Goal: Task Accomplishment & Management: Manage account settings

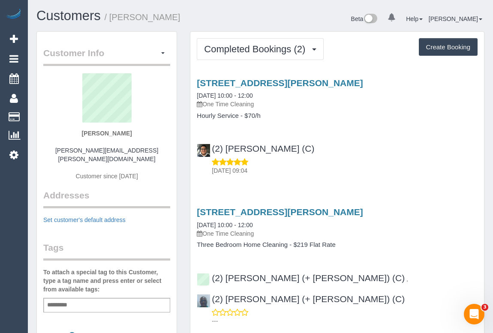
click at [398, 155] on div "(2) Roumany Gergis (C) 03/10/2025 09:04" at bounding box center [338, 155] width 294 height 39
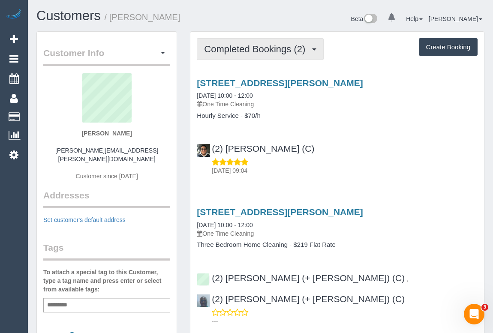
click at [236, 58] on button "Completed Bookings (2)" at bounding box center [260, 49] width 127 height 22
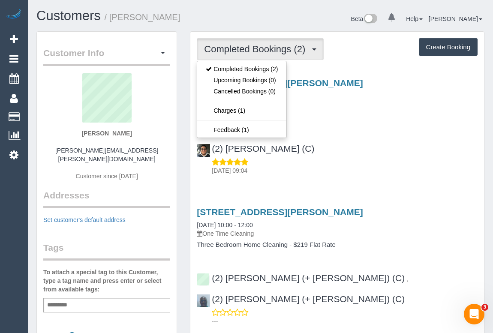
click at [398, 145] on div "(2) Roumany Gergis (C) 03/10/2025 09:04" at bounding box center [338, 155] width 294 height 39
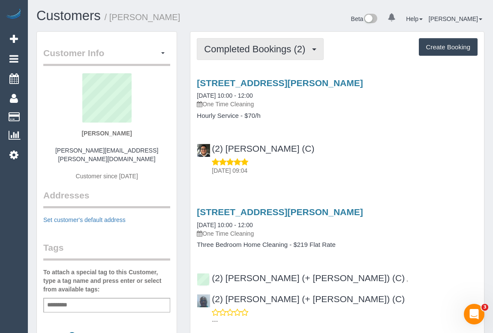
click at [235, 60] on button "Completed Bookings (2)" at bounding box center [260, 49] width 127 height 22
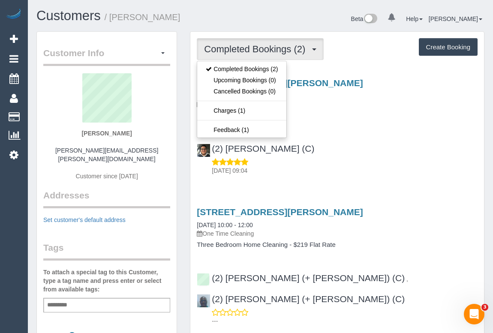
click at [381, 166] on p "03/10/2025 09:04" at bounding box center [345, 170] width 266 height 9
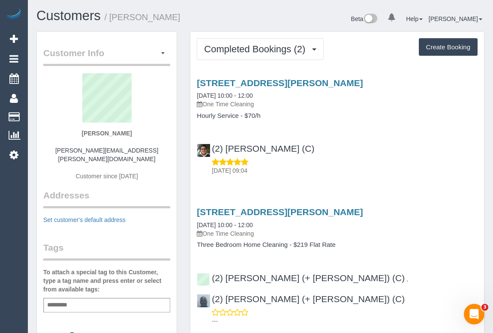
click at [371, 163] on div "03/10/2025 09:04" at bounding box center [337, 166] width 281 height 17
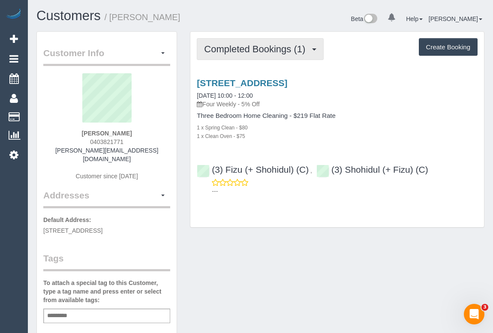
click at [251, 47] on span "Completed Bookings (1)" at bounding box center [257, 49] width 106 height 11
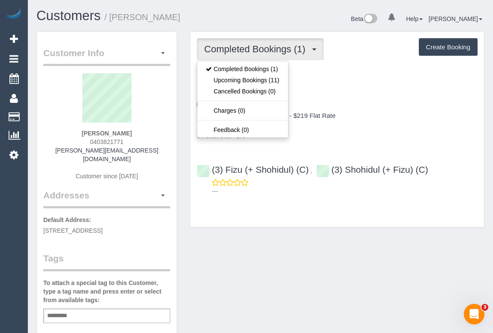
click at [351, 82] on h3 "16a Hardy St, Brunswick, VIC 3056" at bounding box center [337, 83] width 281 height 10
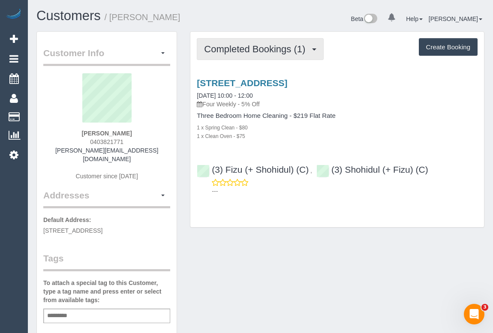
click at [302, 50] on span "Completed Bookings (1)" at bounding box center [257, 49] width 106 height 11
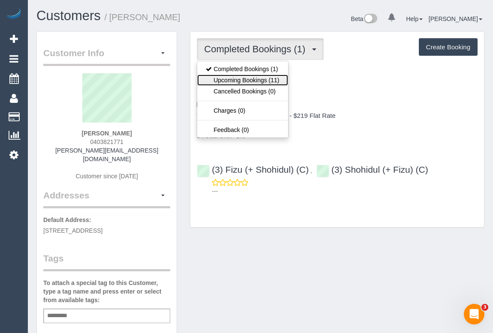
click at [237, 75] on link "Upcoming Bookings (11)" at bounding box center [242, 80] width 91 height 11
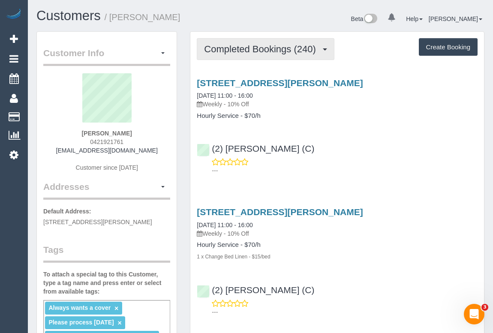
click at [282, 48] on span "Completed Bookings (240)" at bounding box center [262, 49] width 116 height 11
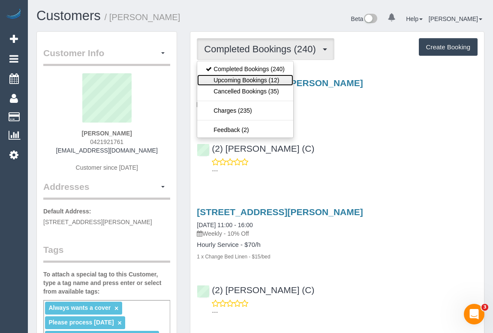
click at [258, 79] on link "Upcoming Bookings (12)" at bounding box center [245, 80] width 96 height 11
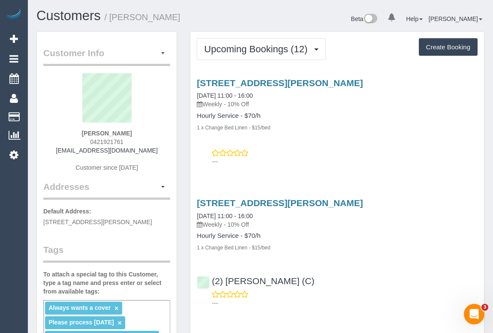
click at [338, 140] on div "143 Clark St, Port Melbourne, VIC 3207 08/10/2025 11:00 - 16:00 Weekly - 10% Of…" at bounding box center [338, 120] width 294 height 99
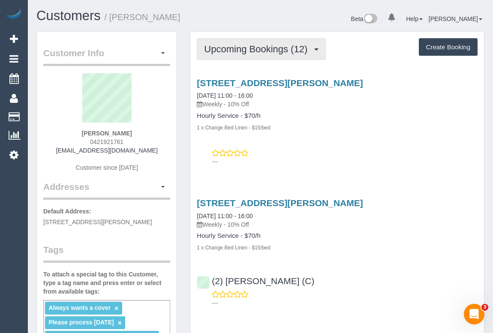
click at [262, 49] on span "Upcoming Bookings (12)" at bounding box center [258, 49] width 108 height 11
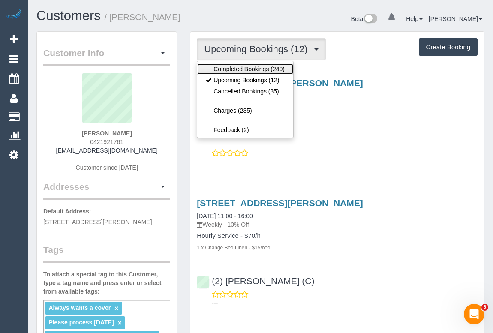
click at [260, 67] on link "Completed Bookings (240)" at bounding box center [245, 69] width 96 height 11
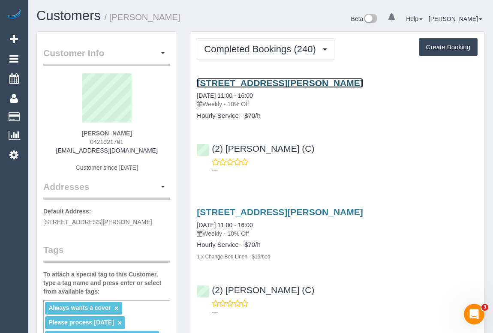
click at [262, 83] on link "143 Clark St, Port Melbourne, VIC 3207" at bounding box center [280, 83] width 166 height 10
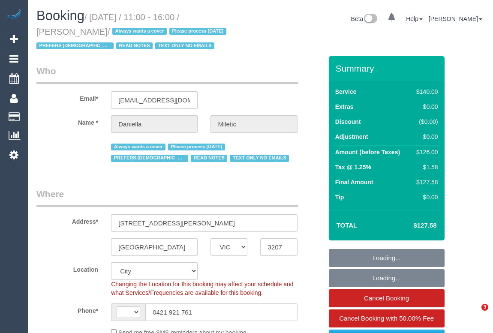
select select "VIC"
select select "string:stripe-pm_1QTxYG2GScqysDRV9h284U4H"
select select "string:AU"
select select "object:589"
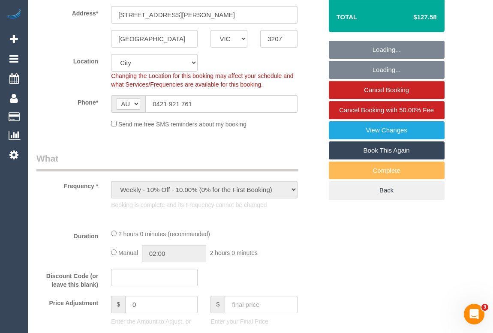
select select "number:28"
select select "number:34"
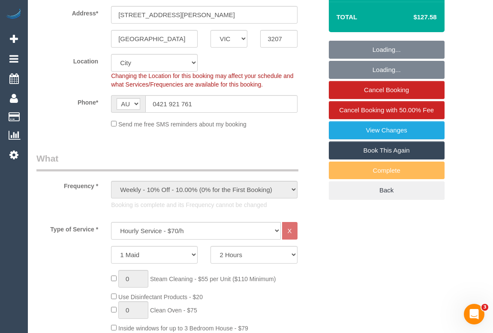
select select "object:1339"
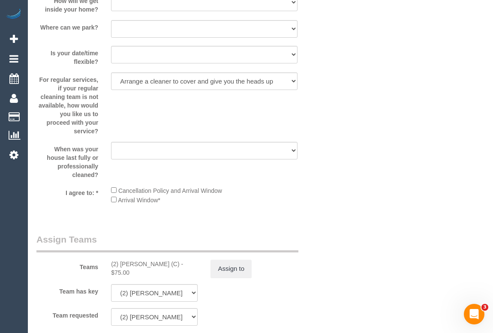
scroll to position [1404, 0]
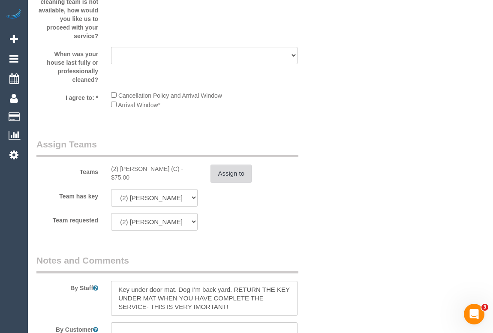
click at [233, 180] on button "Assign to" at bounding box center [231, 174] width 41 height 18
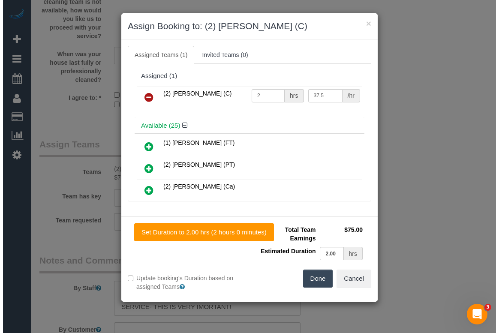
scroll to position [1395, 0]
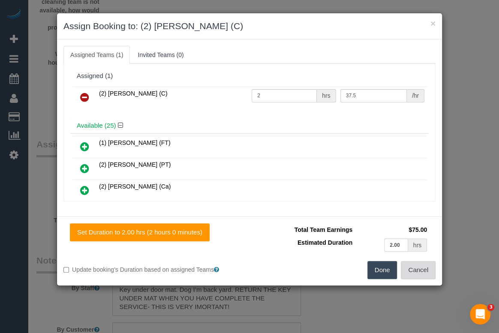
click at [424, 270] on button "Cancel" at bounding box center [418, 270] width 35 height 18
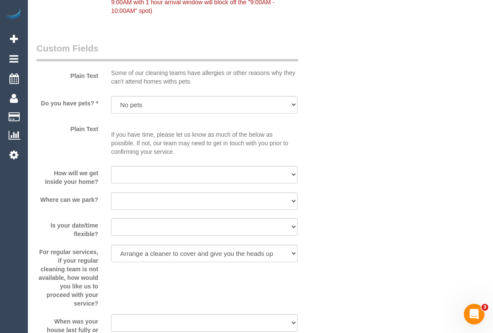
scroll to position [1092, 0]
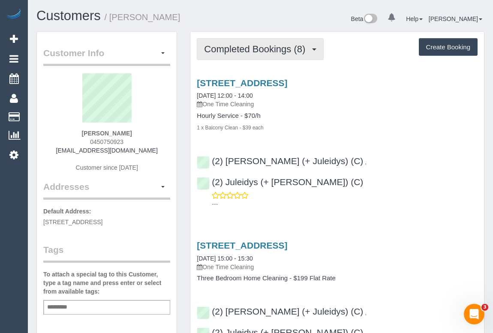
click at [253, 52] on span "Completed Bookings (8)" at bounding box center [257, 49] width 106 height 11
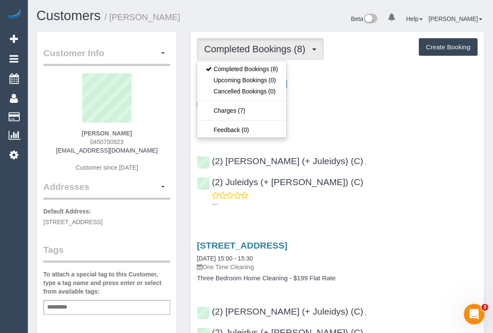
click at [387, 136] on div "[STREET_ADDRESS] [DATE] 12:00 - 14:00 One Time Cleaning Hourly Service - $70/h …" at bounding box center [338, 142] width 294 height 142
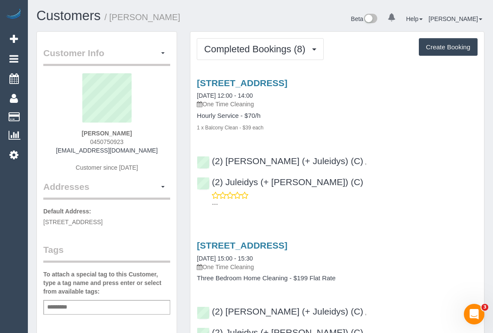
drag, startPoint x: 64, startPoint y: 151, endPoint x: 157, endPoint y: 151, distance: 92.2
click at [157, 151] on div "[PERSON_NAME] 0450750923 [EMAIL_ADDRESS][DOMAIN_NAME] Customer since [DATE]" at bounding box center [106, 126] width 127 height 107
copy link "[EMAIL_ADDRESS][DOMAIN_NAME]"
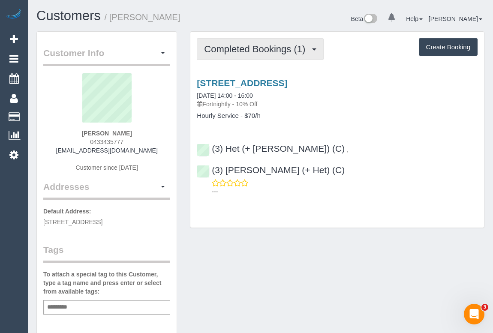
click at [257, 47] on span "Completed Bookings (1)" at bounding box center [257, 49] width 106 height 11
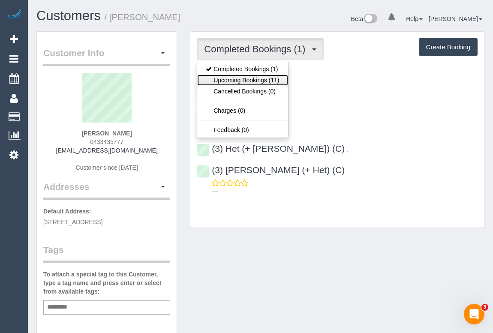
click at [257, 79] on link "Upcoming Bookings (11)" at bounding box center [242, 80] width 91 height 11
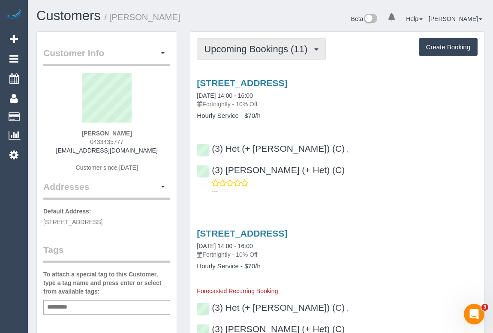
click at [256, 54] on button "Upcoming Bookings (11)" at bounding box center [261, 49] width 129 height 22
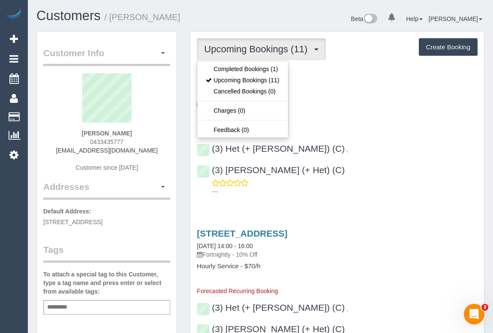
click at [343, 106] on p "Fortnightly - 10% Off" at bounding box center [337, 104] width 281 height 9
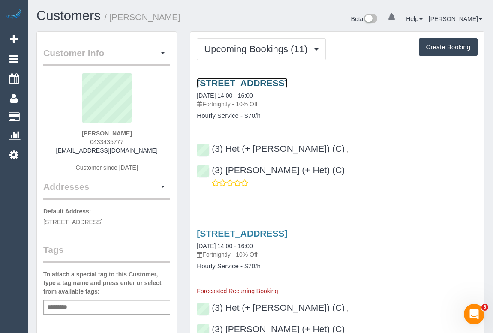
click at [267, 85] on link "7 Rowan Place, Bayswater, VIC 3153" at bounding box center [242, 83] width 91 height 10
click at [319, 121] on div "7 Rowan Place, Bayswater, VIC 3153 15/10/2025 14:00 - 16:00 Fortnightly - 10% O…" at bounding box center [338, 135] width 294 height 129
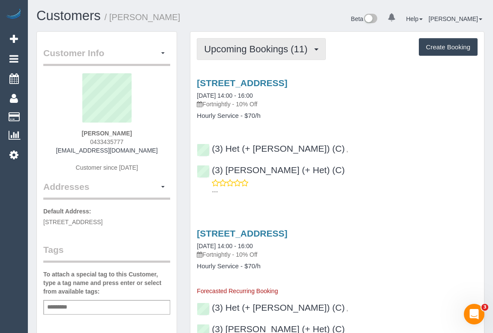
click at [231, 50] on span "Upcoming Bookings (11)" at bounding box center [258, 49] width 108 height 11
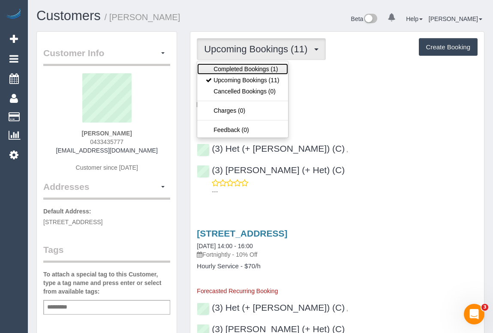
click at [251, 69] on link "Completed Bookings (1)" at bounding box center [242, 69] width 91 height 11
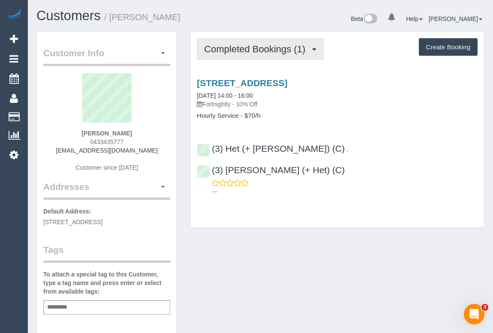
click at [255, 48] on span "Completed Bookings (1)" at bounding box center [257, 49] width 106 height 11
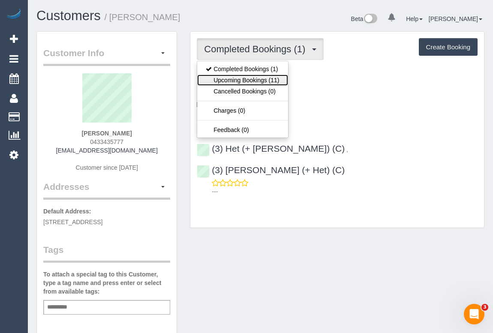
click at [248, 79] on link "Upcoming Bookings (11)" at bounding box center [242, 80] width 91 height 11
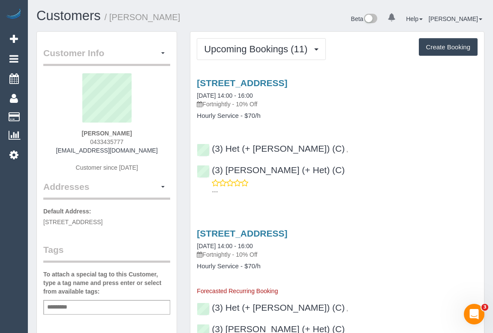
click at [420, 229] on h3 "7 Rowan Place, Bayswater, VIC 3153" at bounding box center [337, 234] width 281 height 10
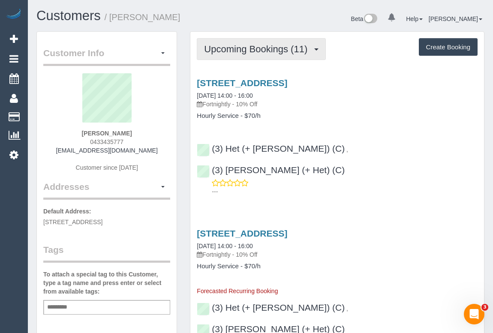
click at [259, 45] on span "Upcoming Bookings (11)" at bounding box center [258, 49] width 108 height 11
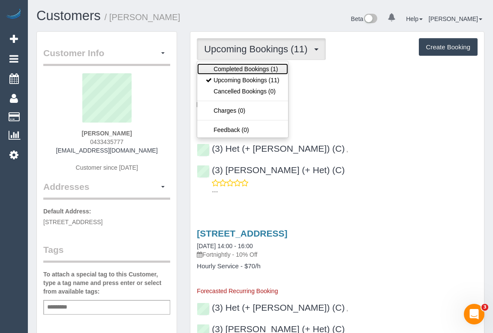
click at [251, 68] on link "Completed Bookings (1)" at bounding box center [242, 69] width 91 height 11
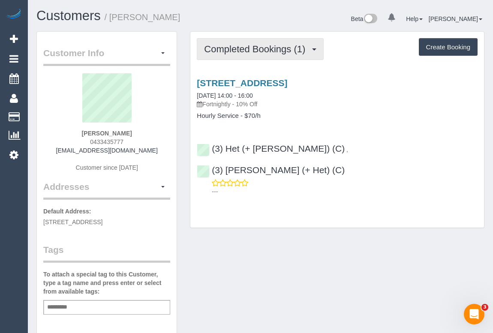
click at [248, 46] on span "Completed Bookings (1)" at bounding box center [257, 49] width 106 height 11
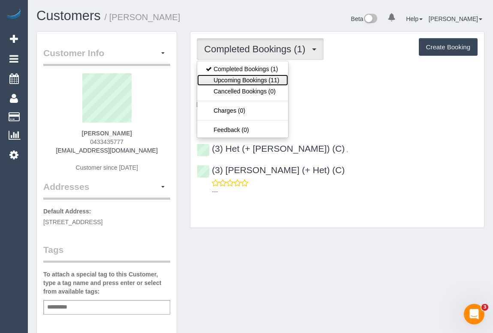
click at [245, 79] on link "Upcoming Bookings (11)" at bounding box center [242, 80] width 91 height 11
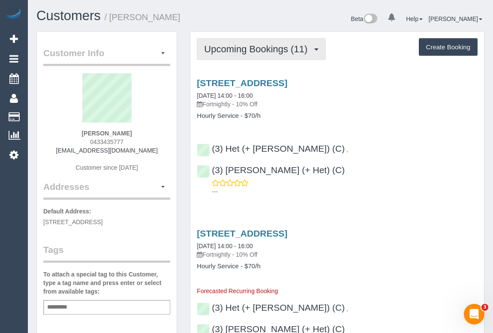
click at [263, 51] on span "Upcoming Bookings (11)" at bounding box center [258, 49] width 108 height 11
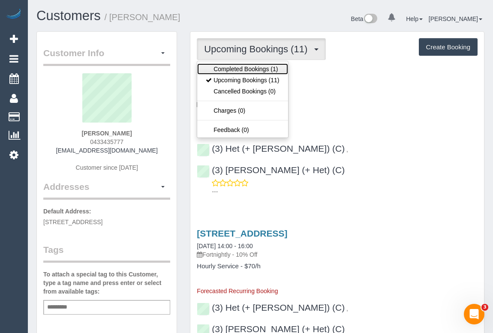
click at [253, 71] on link "Completed Bookings (1)" at bounding box center [242, 69] width 91 height 11
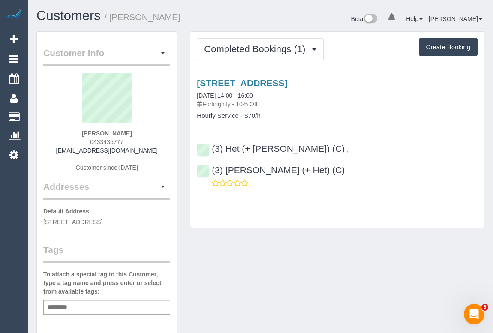
click at [179, 239] on div "Customer Info Edit Contact Info Send Message Email Preferences Special Sales Ta…" at bounding box center [107, 318] width 154 height 575
drag, startPoint x: 62, startPoint y: 152, endPoint x: 165, endPoint y: 154, distance: 103.0
click at [165, 154] on div "Judy Phey 0433435777 judyduong91@gmail.com Customer since 2025" at bounding box center [106, 126] width 127 height 107
copy link "judyduong91@gmail.com"
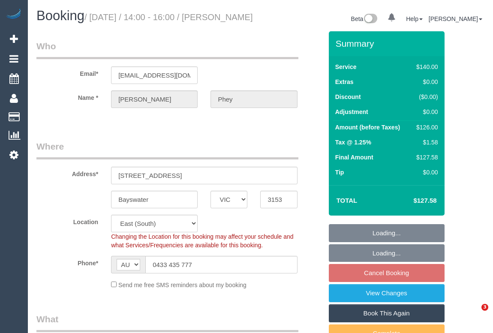
select select "VIC"
select select "number:28"
select select "number:14"
select select "number:19"
select select "number:24"
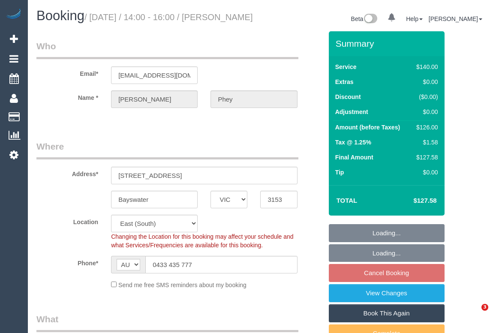
select select "number:35"
select select "number:13"
select select "object:685"
select select "spot5"
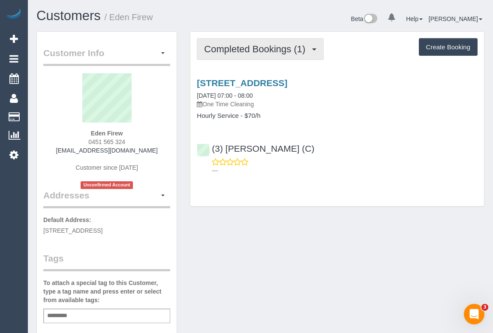
click at [264, 45] on span "Completed Bookings (1)" at bounding box center [257, 49] width 106 height 11
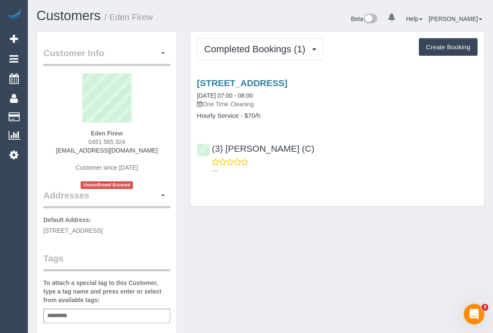
click at [305, 245] on div "Customer Info Edit Contact Info Send Message Email Preferences Special Sales Ta…" at bounding box center [260, 327] width 461 height 592
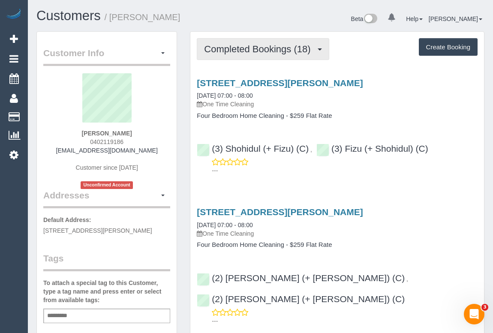
click at [251, 54] on button "Completed Bookings (18)" at bounding box center [263, 49] width 132 height 22
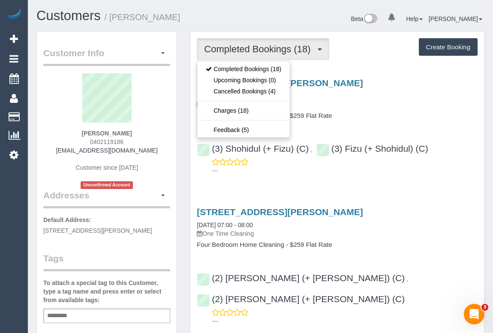
click at [412, 102] on p "One Time Cleaning" at bounding box center [337, 104] width 281 height 9
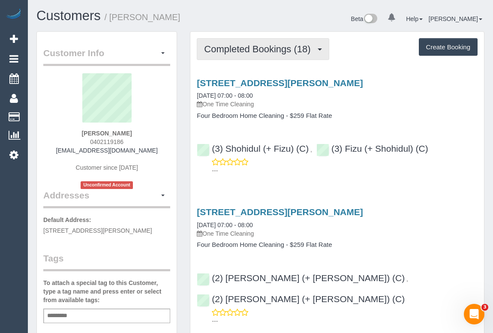
click at [257, 60] on button "Completed Bookings (18)" at bounding box center [263, 49] width 132 height 22
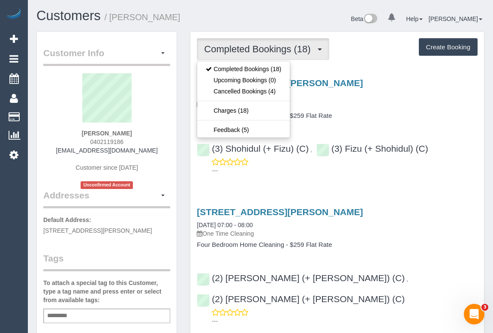
click at [390, 111] on div "[STREET_ADDRESS][PERSON_NAME] [DATE] 07:00 - 08:00 One Time Cleaning Four Bedro…" at bounding box center [338, 99] width 294 height 42
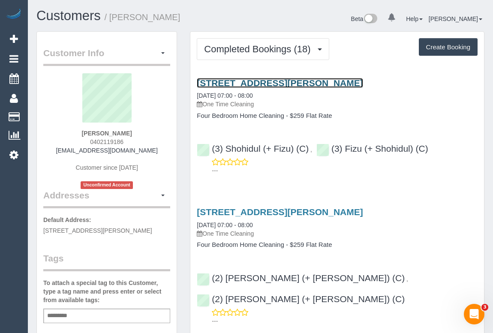
click at [272, 81] on link "20 Townley Blvd, Werribee, VIC 3030" at bounding box center [280, 83] width 166 height 10
click at [279, 82] on link "20 Townley Blvd, Werribee, VIC 3030" at bounding box center [280, 83] width 166 height 10
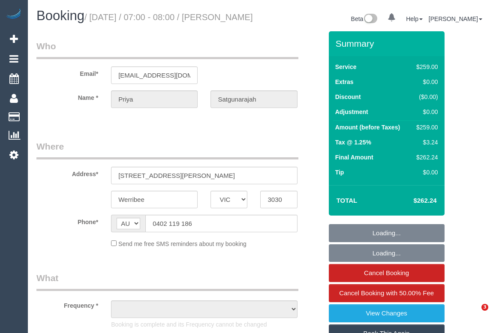
select select "VIC"
select select "string:stripe-pm_1NwbtY2GScqysDRVmESr2SWd"
select select "number:28"
select select "number:14"
select select "number:19"
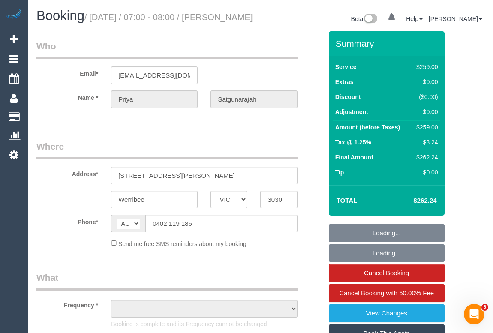
select select "number:25"
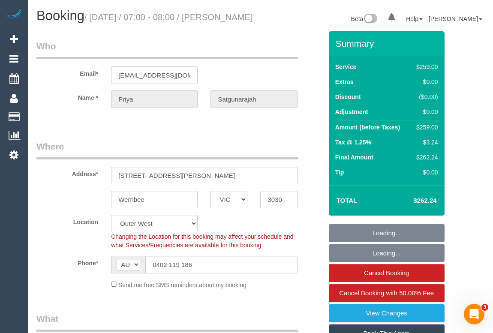
select select "object:1151"
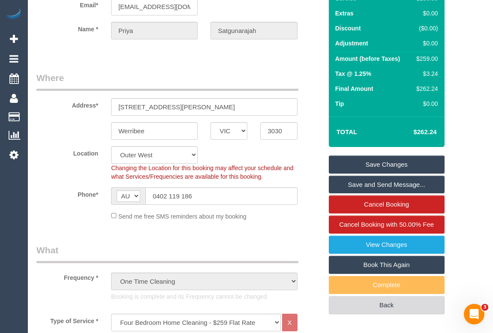
scroll to position [156, 0]
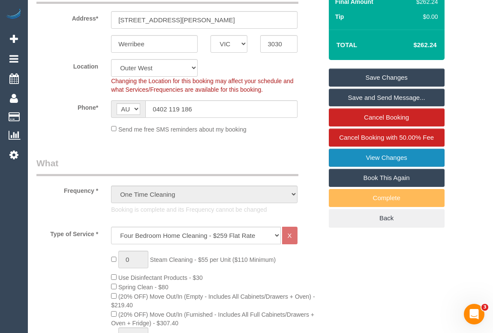
click at [377, 167] on link "View Changes" at bounding box center [387, 158] width 116 height 18
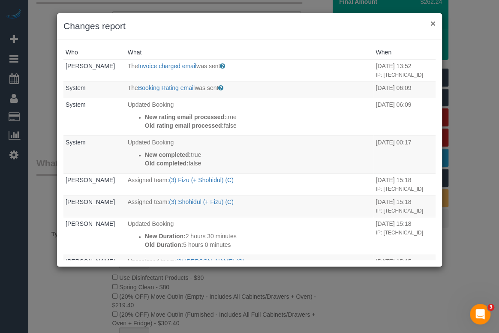
click at [433, 25] on button "×" at bounding box center [433, 23] width 5 height 9
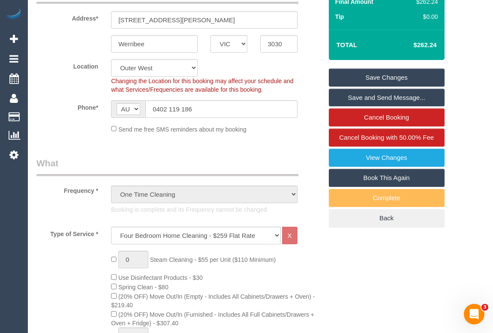
click at [402, 187] on link "Book This Again" at bounding box center [387, 178] width 116 height 18
select select "VIC"
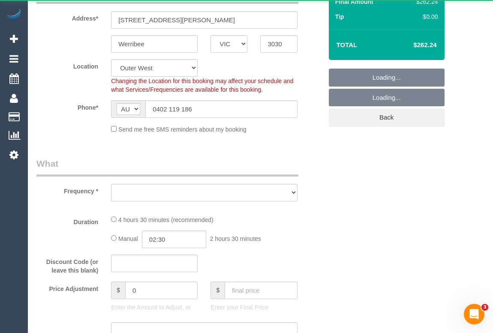
select select "object:2761"
select select "string:stripe-pm_1NwbtY2GScqysDRVmESr2SWd"
select select "number:28"
select select "number:14"
select select "number:19"
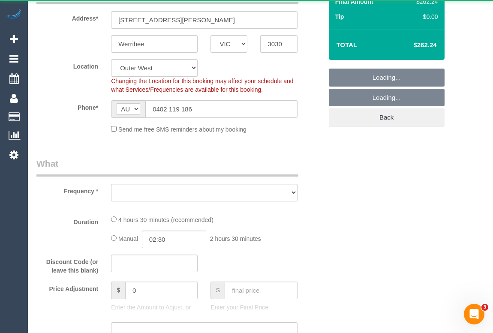
select select "number:25"
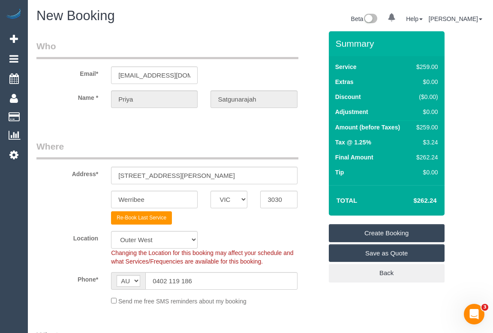
select select "object:2771"
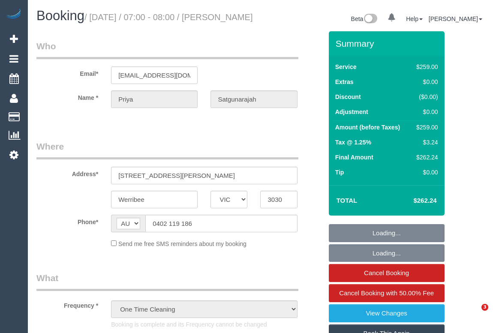
select select "VIC"
select select "string:stripe-pm_1NwbtY2GScqysDRVmESr2SWd"
select select "number:28"
select select "number:14"
select select "number:19"
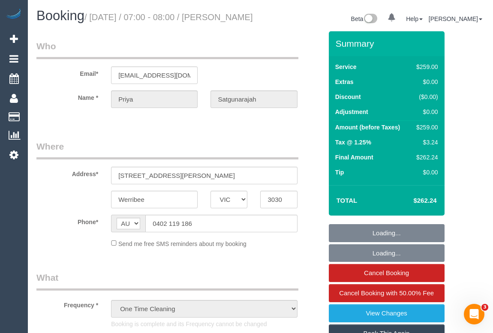
select select "number:25"
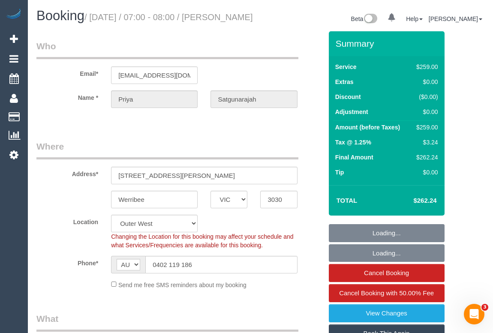
select select "object:829"
click at [378, 323] on link "View Changes" at bounding box center [387, 314] width 116 height 18
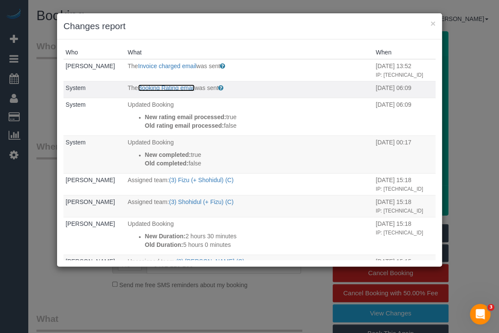
click at [178, 91] on link "Booking Rating email" at bounding box center [166, 88] width 57 height 7
click at [437, 20] on div "× Changes report" at bounding box center [249, 26] width 385 height 26
click at [432, 23] on button "×" at bounding box center [433, 23] width 5 height 9
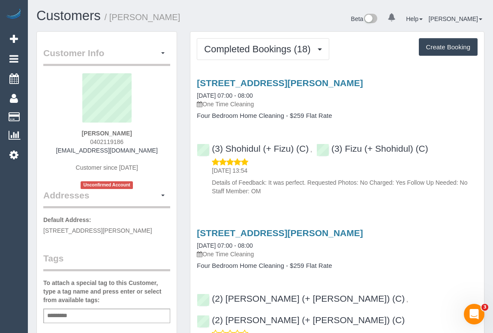
drag, startPoint x: 152, startPoint y: 152, endPoint x: 158, endPoint y: 152, distance: 5.6
click at [158, 152] on div "Priya Satgunarajah 0402119186 priya.satgunarajah@outlook.com Customer since 202…" at bounding box center [106, 131] width 127 height 116
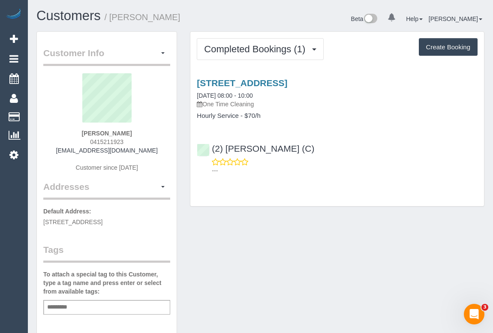
click at [284, 272] on div "Customer Info Edit Contact Info Send Message Email Preferences Special Sales Ta…" at bounding box center [260, 318] width 461 height 575
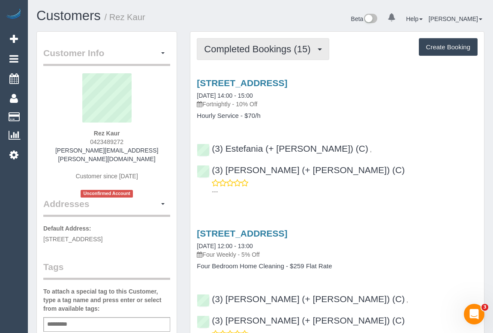
click at [259, 51] on span "Completed Bookings (15)" at bounding box center [259, 49] width 111 height 11
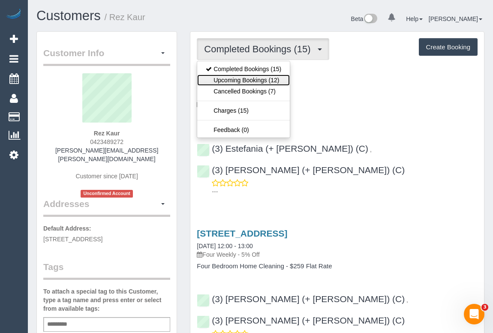
click at [263, 78] on link "Upcoming Bookings (12)" at bounding box center [243, 80] width 93 height 11
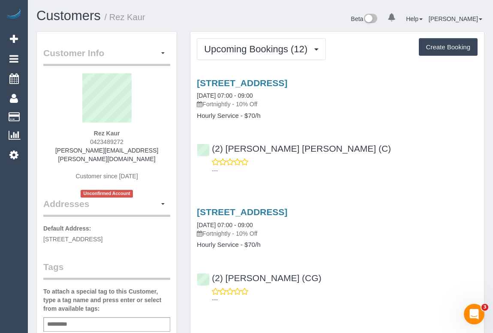
click at [392, 162] on div "---" at bounding box center [337, 166] width 281 height 17
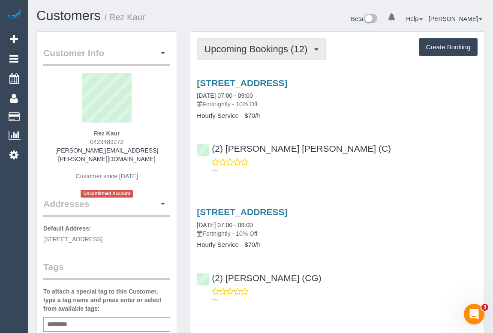
click at [250, 38] on button "Upcoming Bookings (12)" at bounding box center [261, 49] width 129 height 22
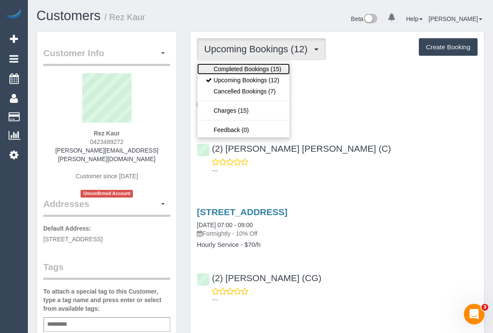
click at [246, 64] on link "Completed Bookings (15)" at bounding box center [243, 69] width 93 height 11
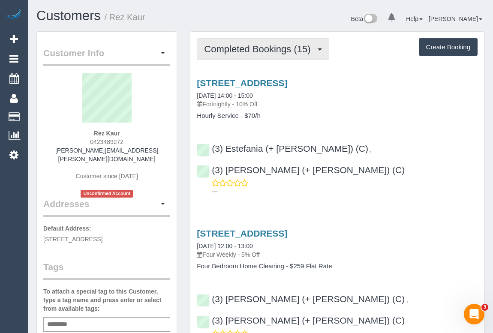
click at [257, 57] on button "Completed Bookings (15)" at bounding box center [263, 49] width 132 height 22
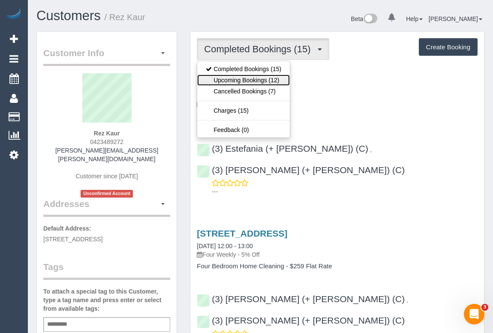
click at [249, 78] on link "Upcoming Bookings (12)" at bounding box center [243, 80] width 93 height 11
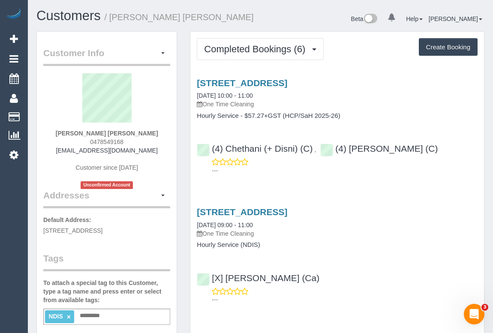
drag, startPoint x: 84, startPoint y: 141, endPoint x: 114, endPoint y: 142, distance: 29.7
click at [114, 142] on div "[PERSON_NAME] [PERSON_NAME] 0478549168 [EMAIL_ADDRESS][DOMAIN_NAME] Customer si…" at bounding box center [106, 131] width 127 height 116
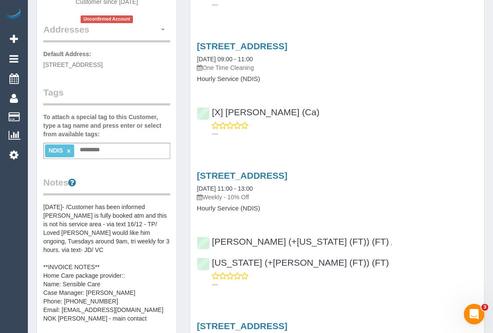
scroll to position [234, 0]
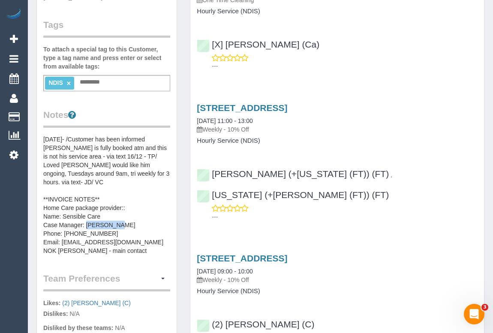
drag, startPoint x: 64, startPoint y: 222, endPoint x: 113, endPoint y: 225, distance: 49.0
click at [113, 225] on pre "[DATE]- /Customer has been informed [PERSON_NAME] is fully booked atm and this …" at bounding box center [106, 195] width 127 height 120
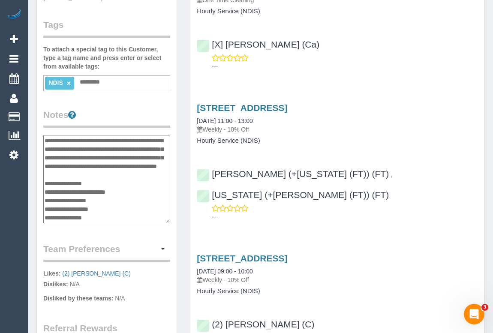
scroll to position [34, 0]
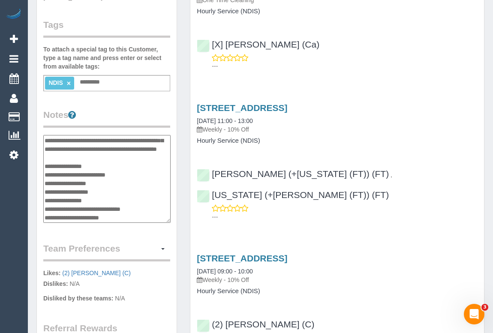
drag, startPoint x: 67, startPoint y: 200, endPoint x: 111, endPoint y: 199, distance: 44.2
click at [111, 199] on textarea "**********" at bounding box center [106, 179] width 127 height 88
click at [345, 280] on div "6 Becket Ave, Bentleilgh East, VIC 3165 13/12/2022 09:00 - 10:00 Weekly - 10% O…" at bounding box center [338, 300] width 294 height 108
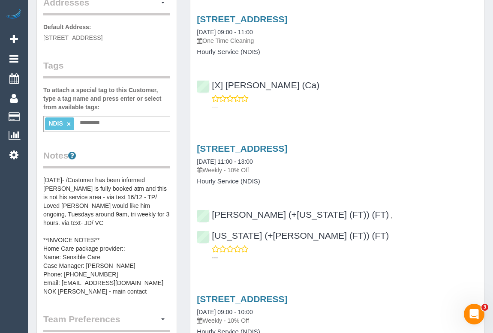
scroll to position [234, 0]
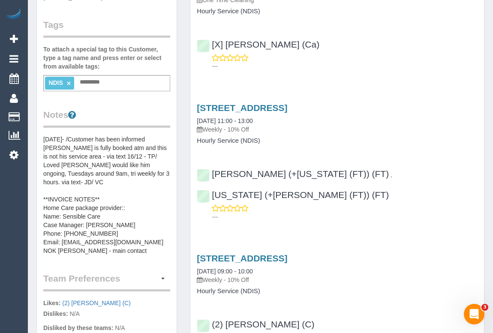
click at [413, 282] on div "6 Becket Ave, Bentleilgh East, VIC 3165 13/12/2022 09:00 - 10:00 Weekly - 10% O…" at bounding box center [338, 300] width 294 height 108
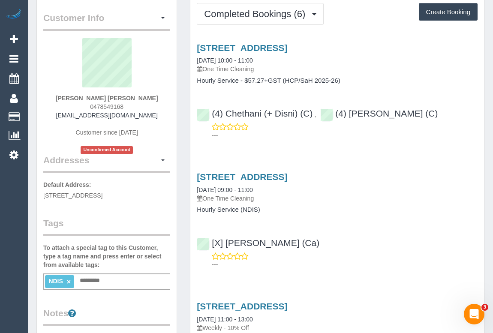
scroll to position [0, 0]
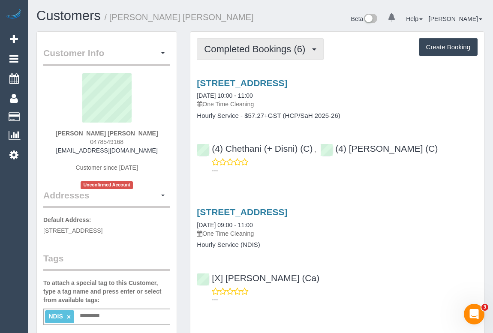
click at [259, 47] on span "Completed Bookings (6)" at bounding box center [257, 49] width 106 height 11
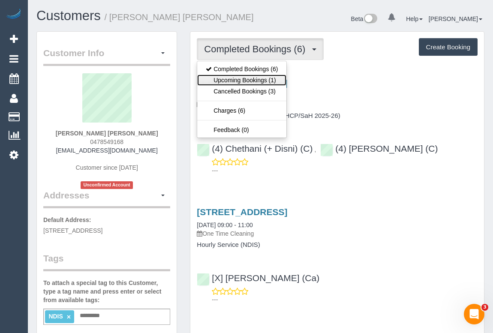
click at [263, 81] on link "Upcoming Bookings (1)" at bounding box center [241, 80] width 89 height 11
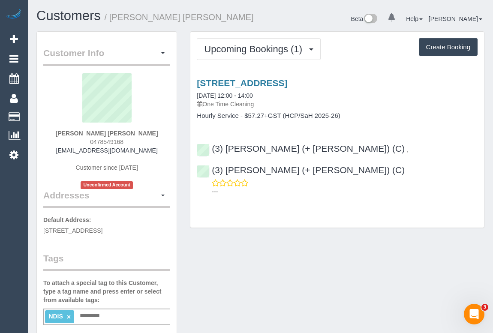
click at [287, 82] on link "6 Becket Ave, Bentleigh East, VIC 3165" at bounding box center [242, 83] width 91 height 10
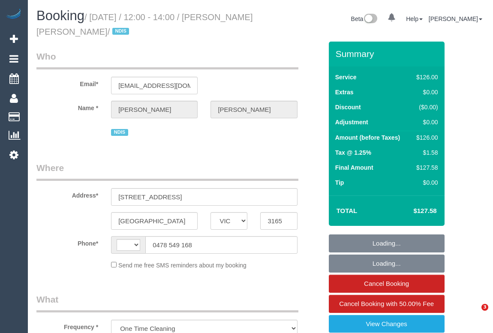
select select "VIC"
select select "120"
select select "string:AU"
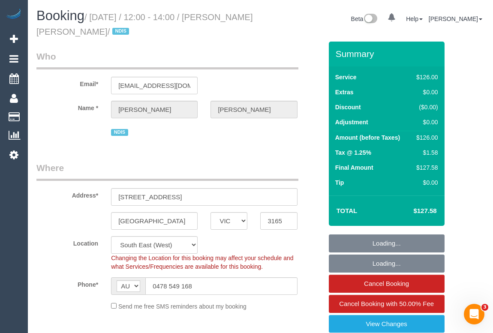
click at [287, 271] on sui-booking-location "Location Office City East (North) East (South) Inner East Inner North (East) In…" at bounding box center [179, 273] width 286 height 75
select select "object:805"
select select "number:28"
select select "number:14"
select select "number:19"
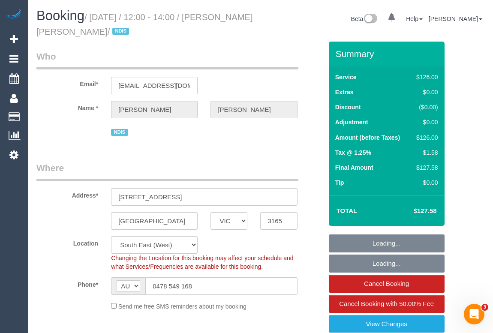
select select "number:25"
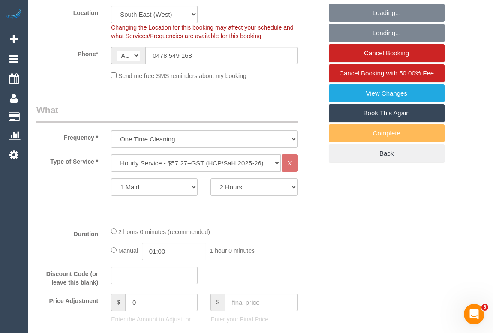
scroll to position [234, 0]
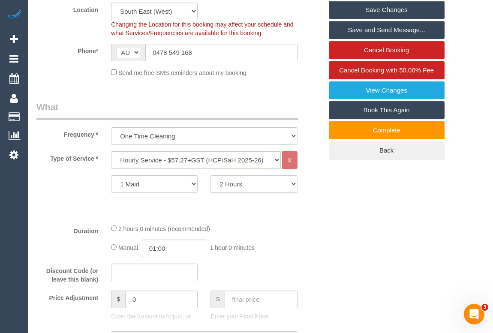
click at [292, 184] on select "1 Hour 1.5 Hour 2 Hours 2.5 Hours 3 Hours 3.5 Hours 4 Hours 4.5 Hours 5 Hours 5…" at bounding box center [254, 184] width 87 height 18
select select "150"
click at [211, 175] on select "1 Hour 1.5 Hour 2 Hours 2.5 Hours 3 Hours 3.5 Hours 4 Hours 4.5 Hours 5 Hours 5…" at bounding box center [254, 184] width 87 height 18
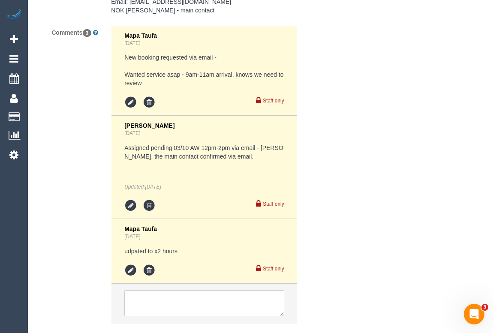
scroll to position [1560, 0]
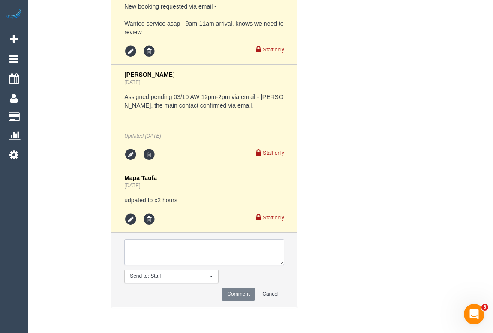
click at [187, 248] on textarea at bounding box center [204, 252] width 160 height 27
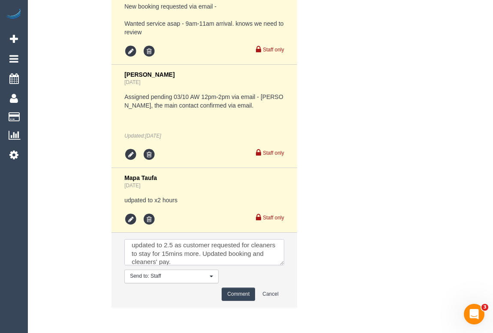
scroll to position [0, 0]
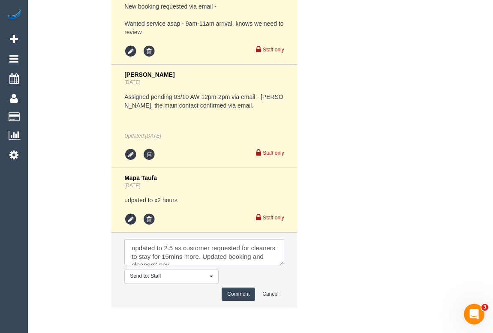
drag, startPoint x: 182, startPoint y: 244, endPoint x: 171, endPoint y: 244, distance: 10.7
click at [171, 244] on textarea at bounding box center [204, 252] width 160 height 27
drag, startPoint x: 186, startPoint y: 246, endPoint x: 121, endPoint y: 245, distance: 65.2
click at [121, 245] on li "Send to: Staff Nothing selected Send to: Staff Send to: Customer Send to: Team …" at bounding box center [204, 270] width 185 height 75
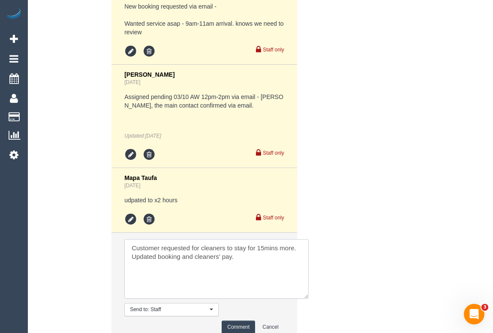
drag, startPoint x: 282, startPoint y: 263, endPoint x: 313, endPoint y: 303, distance: 51.1
click at [309, 299] on textarea at bounding box center [216, 269] width 184 height 60
click at [266, 245] on textarea at bounding box center [219, 272] width 191 height 67
click at [300, 248] on textarea at bounding box center [219, 272] width 191 height 67
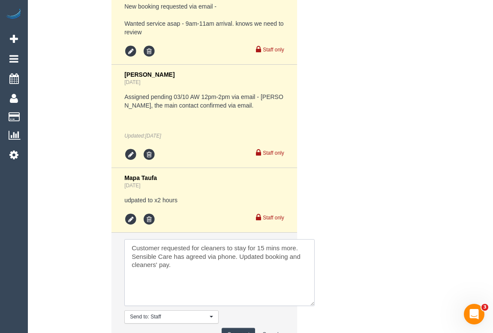
click at [179, 267] on textarea at bounding box center [219, 272] width 191 height 67
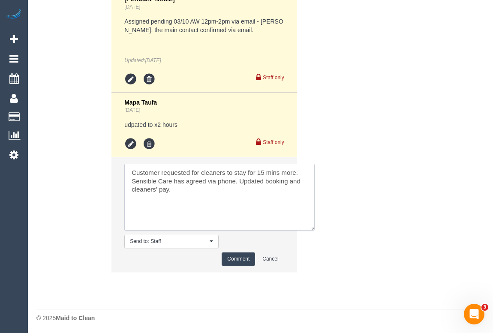
type textarea "Customer requested for cleaners to stay for 15 mins more. Sensible Care has agr…"
click at [239, 258] on button "Comment" at bounding box center [238, 259] width 33 height 13
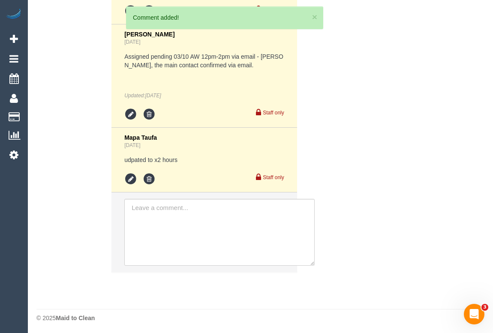
scroll to position [1682, 0]
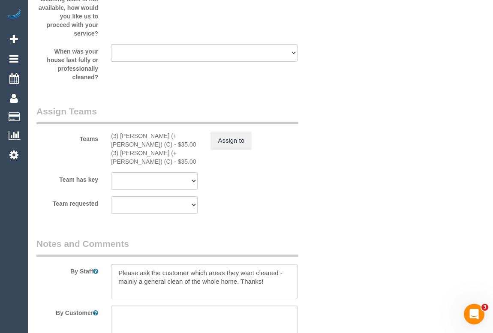
scroll to position [1136, 0]
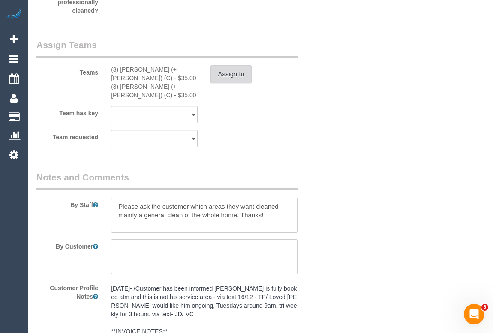
click at [231, 77] on button "Assign to" at bounding box center [231, 74] width 41 height 18
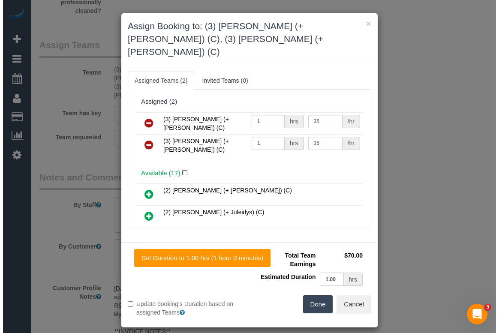
scroll to position [1128, 0]
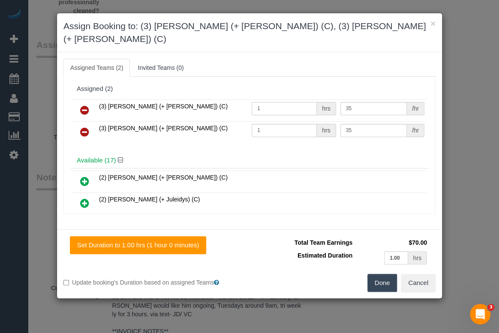
click at [262, 102] on input "1" at bounding box center [284, 108] width 65 height 13
type input "1.25"
click at [275, 124] on input "1" at bounding box center [284, 130] width 65 height 13
type input "1.25"
click at [384, 274] on button "Done" at bounding box center [383, 283] width 30 height 18
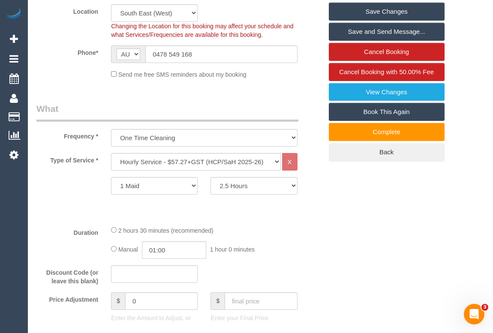
scroll to position [200, 0]
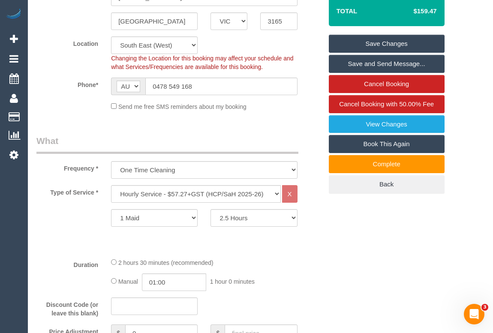
click at [389, 43] on link "Save Changes" at bounding box center [387, 44] width 116 height 18
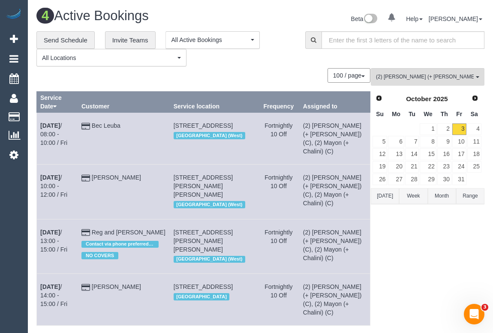
click at [209, 70] on div "100 / page 10 / page 20 / page 30 / page 40 / page 50 / page 100 / page" at bounding box center [203, 75] width 334 height 15
click at [429, 263] on div "(2) Chalini (+ Mayon) (C) All Teams Remove Team Filters (0) Account - Tech (0) …" at bounding box center [428, 213] width 114 height 290
click at [425, 75] on span "(2) Chalini (+ Mayon) (C)" at bounding box center [425, 76] width 98 height 7
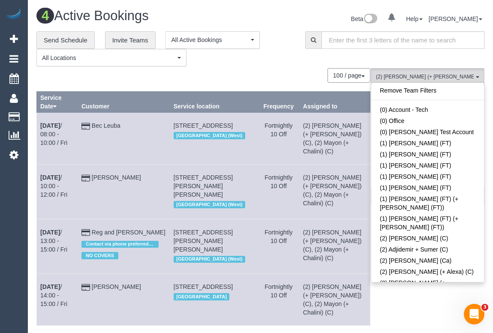
scroll to position [217, 0]
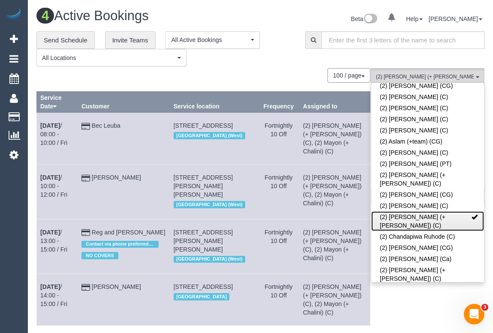
click at [474, 212] on link "(2) Chalini (+ Mayon) (C)" at bounding box center [428, 222] width 113 height 20
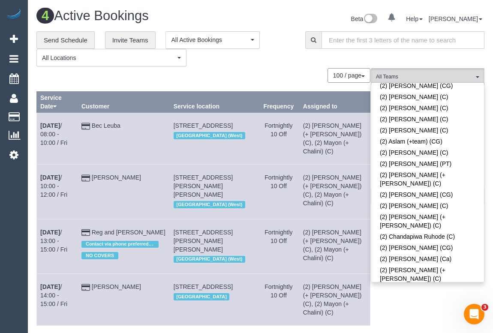
click at [267, 56] on div "**********" at bounding box center [164, 49] width 256 height 36
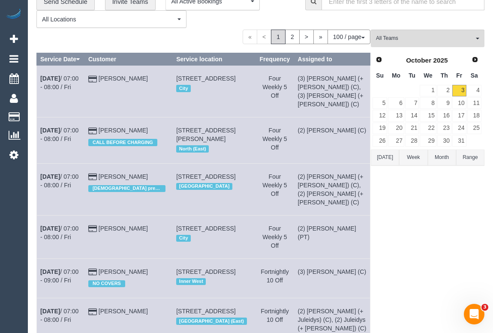
scroll to position [0, 0]
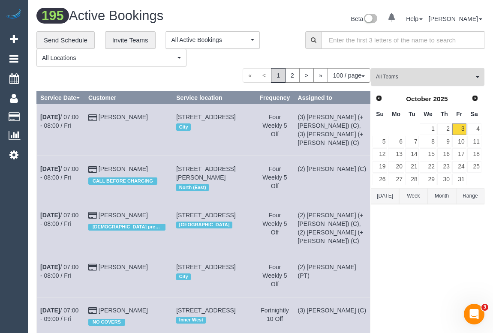
click at [402, 75] on span "All Teams" at bounding box center [425, 76] width 98 height 7
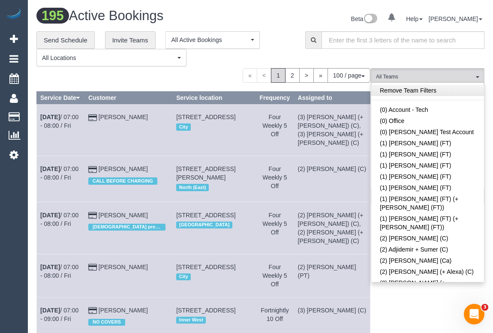
click at [401, 86] on link "Remove Team Filters" at bounding box center [428, 90] width 113 height 11
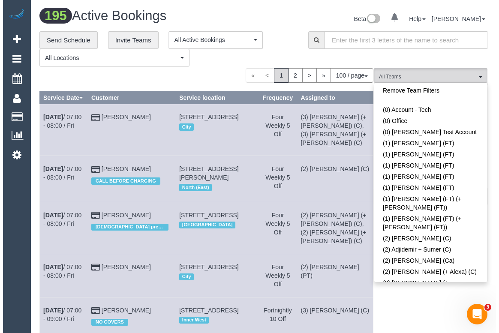
scroll to position [1823, 0]
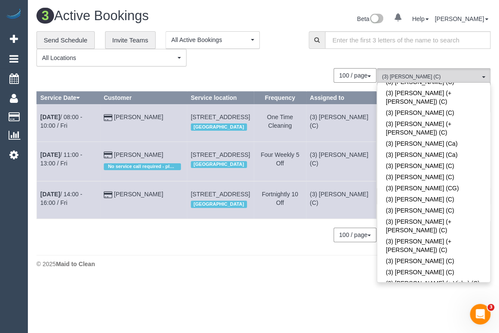
click at [173, 251] on div "0 Bookings found. We couldn't find any bookings that matched your search. Creat…" at bounding box center [206, 159] width 341 height 182
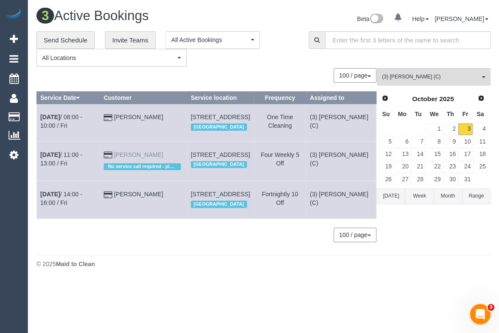
drag, startPoint x: 150, startPoint y: 160, endPoint x: 111, endPoint y: 160, distance: 39.0
click at [111, 160] on td "Disha Mungra No service call required - please process." at bounding box center [143, 161] width 87 height 39
copy link "Disha Mungra"
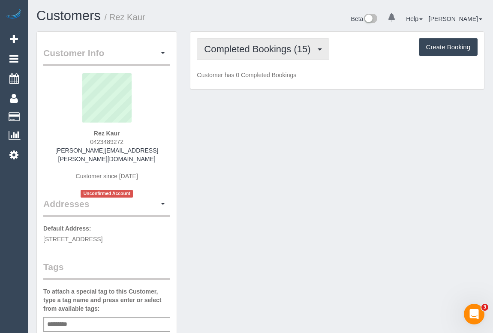
click at [266, 50] on span "Completed Bookings (15)" at bounding box center [259, 49] width 111 height 11
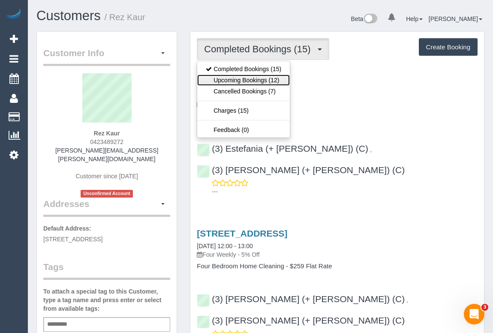
click at [257, 82] on link "Upcoming Bookings (12)" at bounding box center [243, 80] width 93 height 11
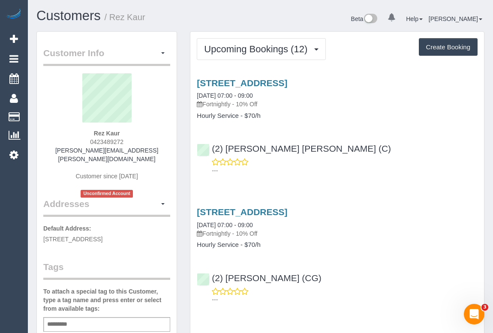
click at [351, 160] on div "---" at bounding box center [337, 166] width 281 height 17
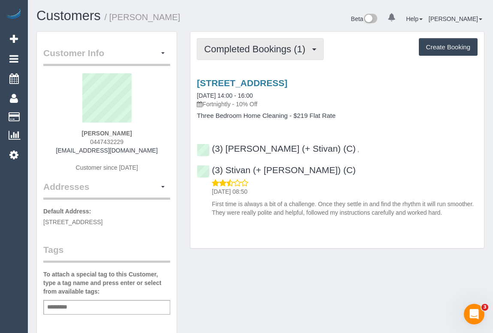
click at [234, 50] on span "Completed Bookings (1)" at bounding box center [257, 49] width 106 height 11
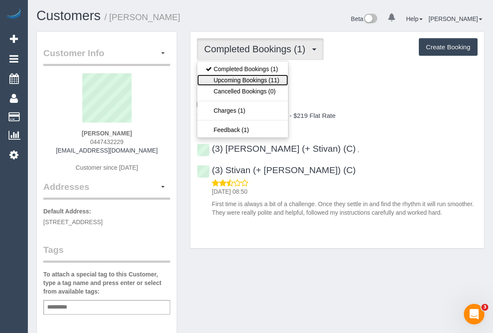
click at [240, 81] on link "Upcoming Bookings (11)" at bounding box center [242, 80] width 91 height 11
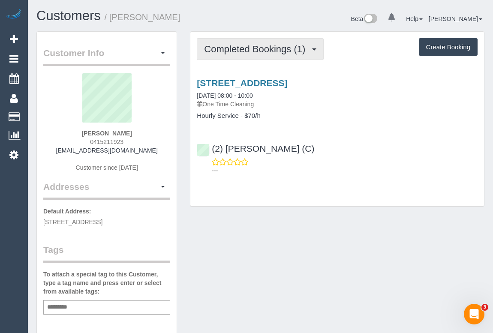
click at [240, 51] on span "Completed Bookings (1)" at bounding box center [257, 49] width 106 height 11
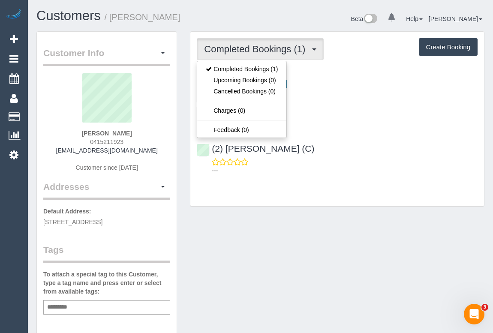
click at [352, 231] on div "Customer Info Edit Contact Info Send Message Email Preferences Special Sales Ta…" at bounding box center [260, 318] width 461 height 575
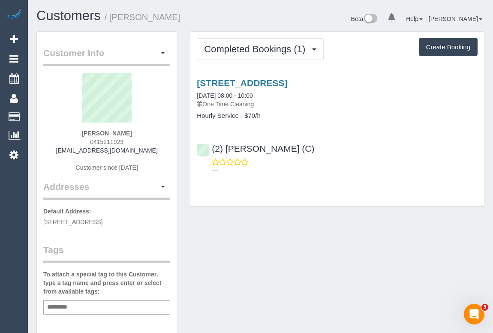
drag, startPoint x: 60, startPoint y: 151, endPoint x: 151, endPoint y: 150, distance: 91.4
click at [151, 150] on div "[PERSON_NAME] 0415211923 [EMAIL_ADDRESS][DOMAIN_NAME] Customer since [DATE]" at bounding box center [106, 126] width 127 height 107
copy link "[EMAIL_ADDRESS][DOMAIN_NAME]"
click at [287, 82] on link "[STREET_ADDRESS]" at bounding box center [242, 83] width 91 height 10
copy link "amanda_aguiar87@hotmail.com"
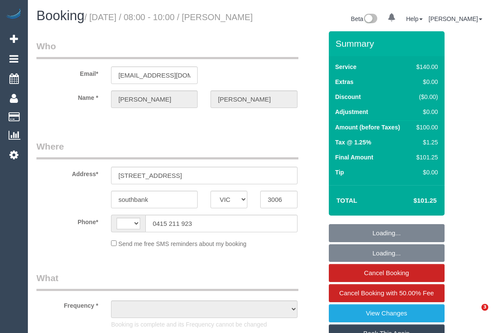
select select "VIC"
select select "string:stripe-pm_1SAg4O2GScqysDRVj2aHdypN"
select select "string:AU"
select select "object:539"
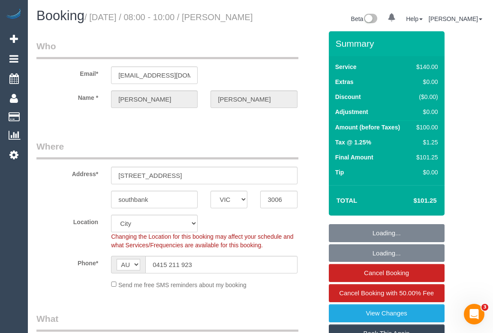
select select "number:27"
select select "number:14"
select select "number:18"
select select "number:22"
select select "number:13"
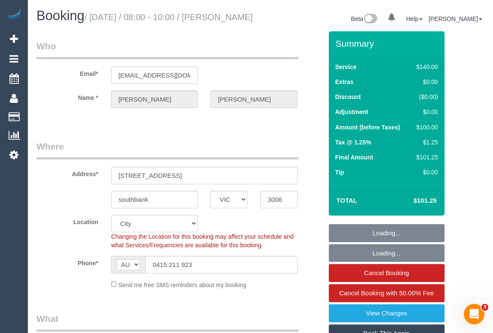
select select "object:854"
click at [377, 322] on link "View Changes" at bounding box center [387, 314] width 116 height 18
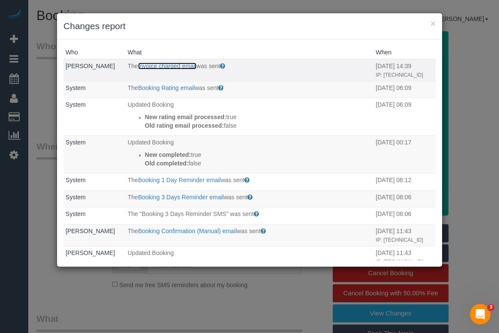
click at [169, 65] on link "Invoice charged email" at bounding box center [167, 66] width 58 height 7
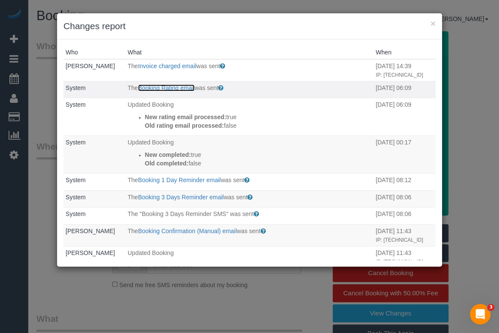
click at [178, 91] on link "Booking Rating email" at bounding box center [166, 88] width 57 height 7
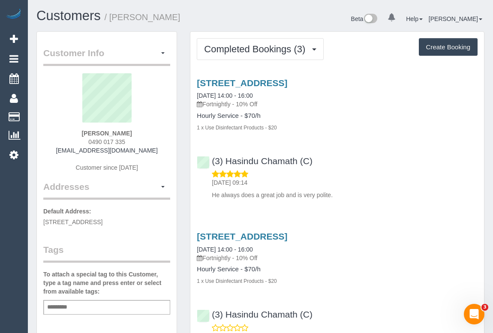
click at [365, 131] on div "276 Bell Street, Coburg, VIC 3058 19/09/2025 14:00 - 16:00 Fortnightly - 10% Of…" at bounding box center [338, 137] width 294 height 133
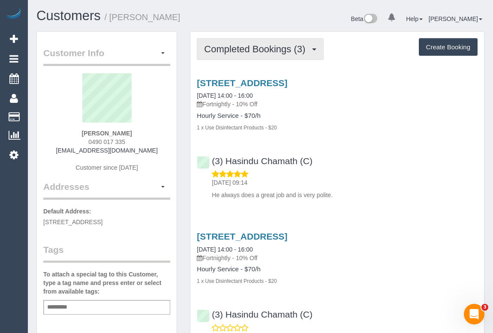
click at [245, 52] on span "Completed Bookings (3)" at bounding box center [257, 49] width 106 height 11
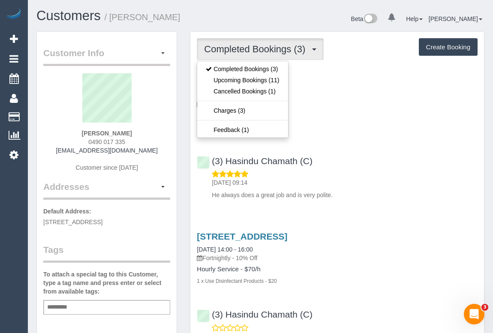
click at [371, 119] on div "Hourly Service - $70/h 1 x Use Disinfectant Products - $20" at bounding box center [337, 121] width 281 height 19
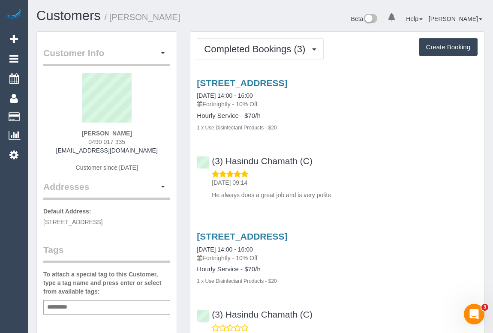
drag, startPoint x: 121, startPoint y: 142, endPoint x: 138, endPoint y: 142, distance: 16.7
click at [138, 142] on div "Shana Howell 0490 017 335 shanafhowell@gmail.com Customer since 2025" at bounding box center [106, 126] width 127 height 107
copy span "0490 017 335"
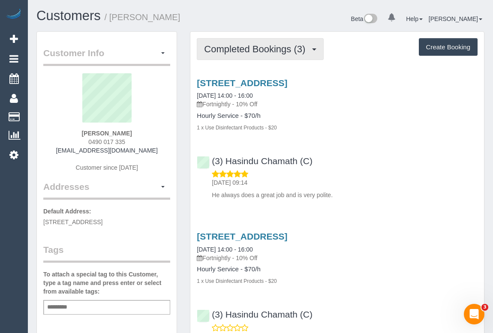
click at [262, 53] on span "Completed Bookings (3)" at bounding box center [257, 49] width 106 height 11
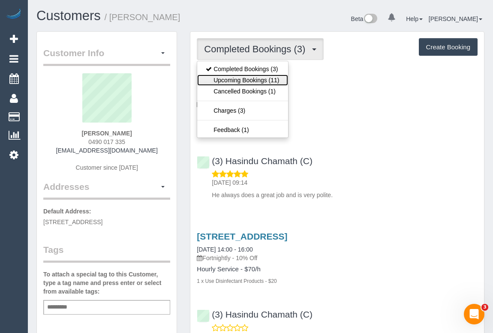
click at [261, 78] on link "Upcoming Bookings (11)" at bounding box center [242, 80] width 91 height 11
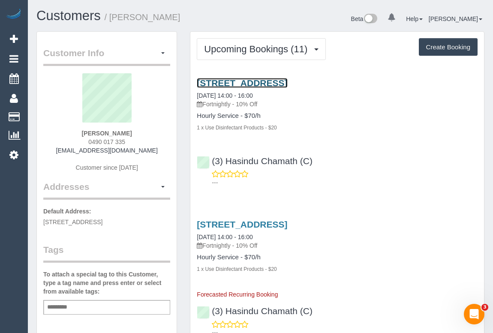
click at [253, 84] on link "276 Bell Street, Coburg, VIC 3058" at bounding box center [242, 83] width 91 height 10
copy span "0490 017 335"
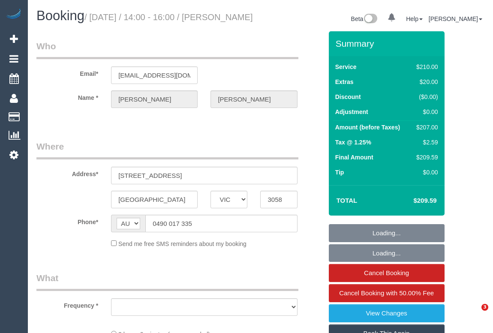
select select "VIC"
select select "object:532"
select select "string:stripe-pm_1Ry9GK2GScqysDRV9bY008J0"
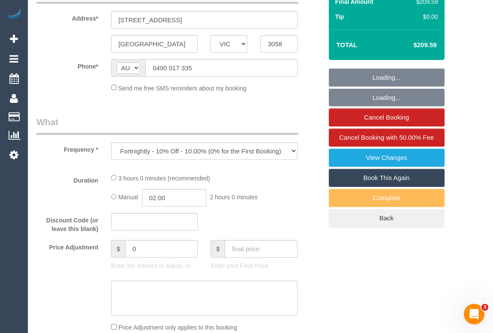
select select "180"
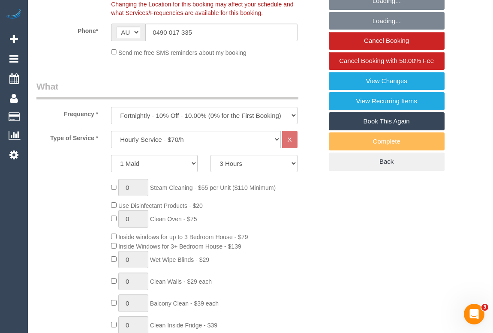
select select "object:705"
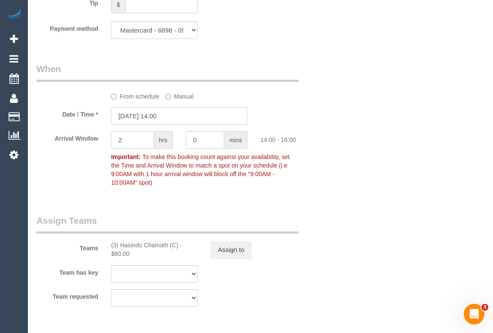
select select "number:29"
select select "number:14"
select select "number:21"
select select "number:25"
select select "number:34"
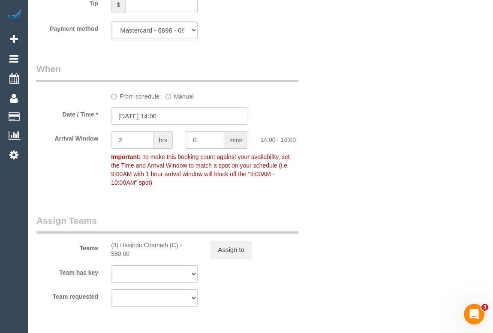
select select "number:11"
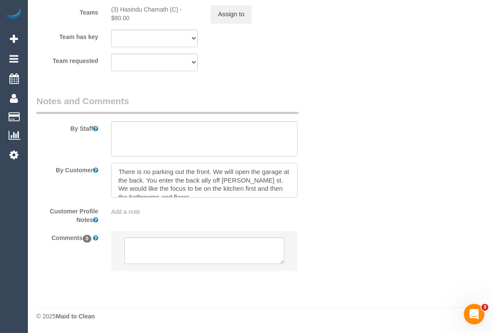
scroll to position [8, 0]
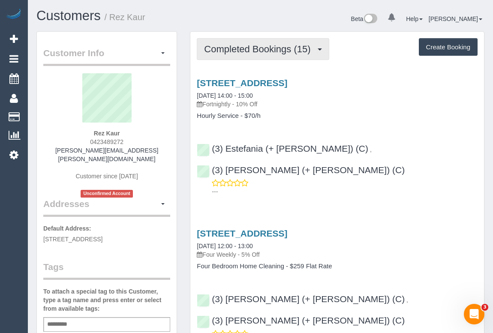
click at [261, 48] on span "Completed Bookings (15)" at bounding box center [259, 49] width 111 height 11
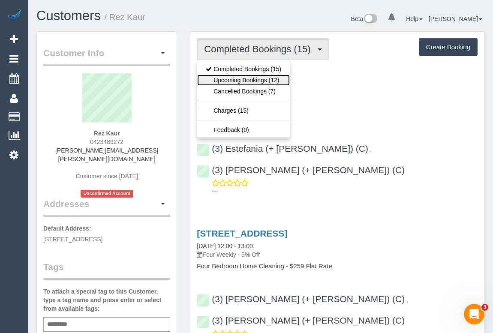
click at [260, 79] on link "Upcoming Bookings (12)" at bounding box center [243, 80] width 93 height 11
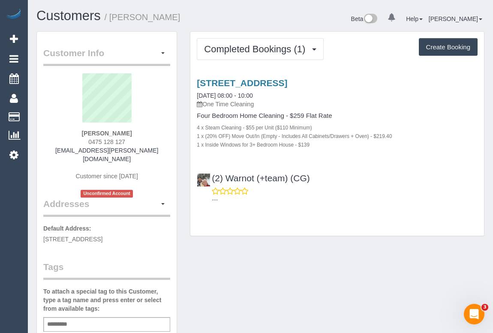
click at [395, 264] on div "Customer Info Edit Contact Info Send Message Email Preferences Special Sales Ta…" at bounding box center [260, 327] width 461 height 592
click at [354, 282] on div "Customer Info Edit Contact Info Send Message Email Preferences Special Sales Ta…" at bounding box center [260, 327] width 461 height 592
click at [328, 268] on div "Customer Info Edit Contact Info Send Message Email Preferences Special Sales Ta…" at bounding box center [260, 327] width 461 height 592
click at [277, 86] on link "11 Demnan Street, Brunswick, VIC 3056" at bounding box center [242, 83] width 91 height 10
click at [267, 82] on link "11 Demnan Street, Brunswick, VIC 3056" at bounding box center [242, 83] width 91 height 10
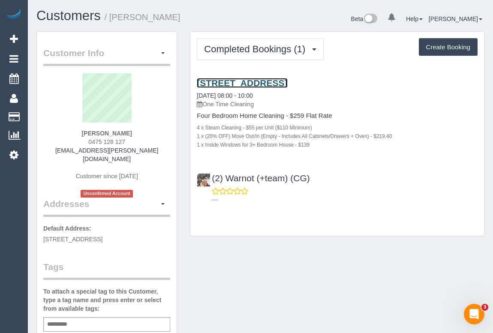
click at [255, 80] on link "11 Demnan Street, Brunswick, VIC 3056" at bounding box center [242, 83] width 91 height 10
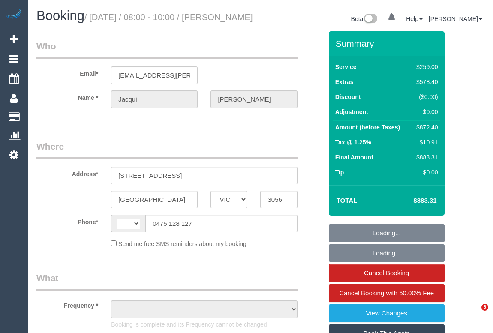
select select "VIC"
select select "object:347"
select select "string:stripe-pm_1SAiQG2GScqysDRVxhpdXMCo"
select select "string:AU"
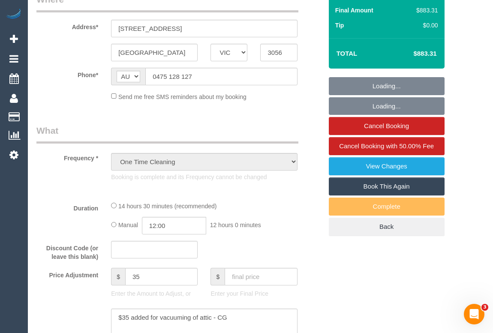
select select "number:28"
select select "number:14"
select select "number:19"
select select "number:36"
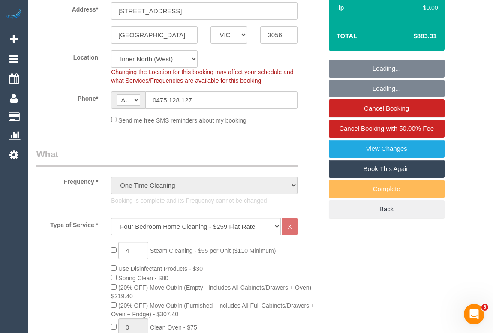
select select "object:1741"
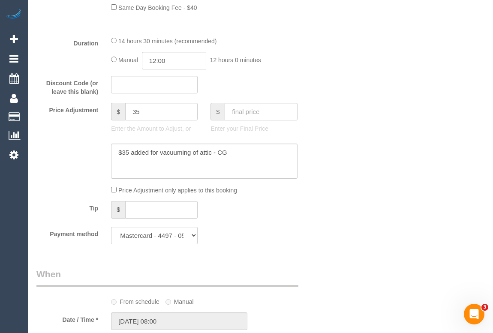
scroll to position [741, 0]
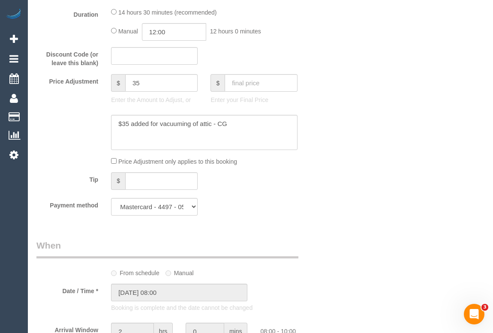
click at [369, 245] on div "Who Email* je.ashcroft@outlook.com Name * Jacqui Ashcroft Where Address* 11 Dem…" at bounding box center [260, 287] width 448 height 1994
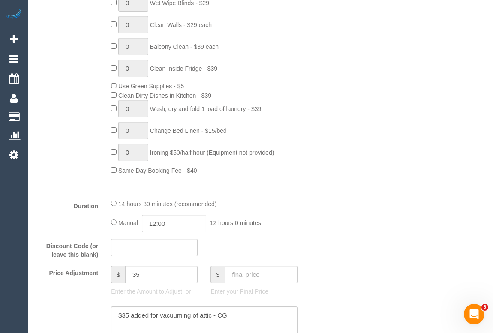
scroll to position [663, 0]
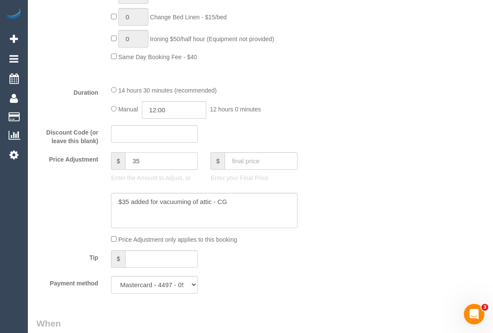
click at [146, 170] on input "35" at bounding box center [161, 161] width 73 height 18
drag, startPoint x: 146, startPoint y: 176, endPoint x: 129, endPoint y: 174, distance: 17.3
click at [129, 170] on input "35" at bounding box center [161, 161] width 73 height 18
type input "5"
click at [249, 219] on textarea at bounding box center [204, 210] width 186 height 35
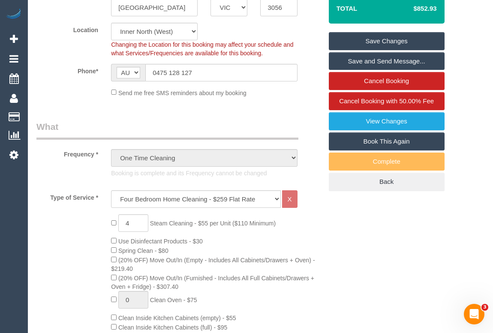
scroll to position [117, 0]
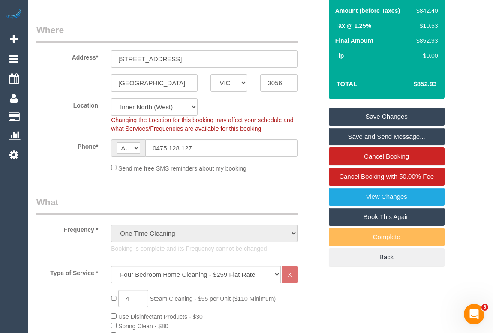
type textarea "$35 added for vacuuming of attic - CG Added -30 for areas missed - OM"
click at [388, 124] on link "Save Changes" at bounding box center [387, 117] width 116 height 18
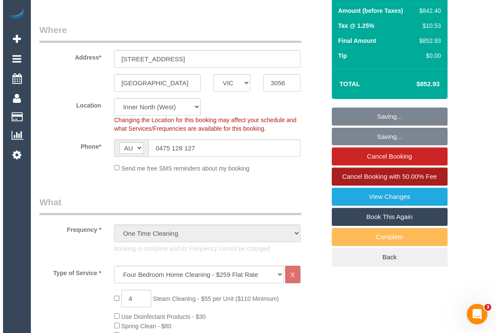
scroll to position [0, 0]
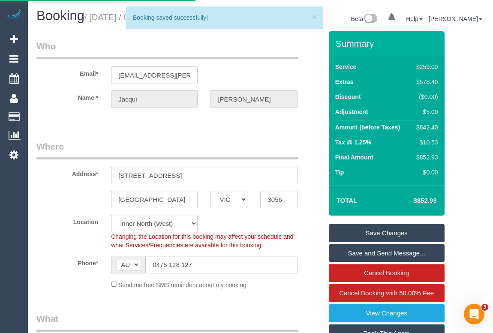
click at [226, 152] on legend "Where" at bounding box center [167, 149] width 262 height 19
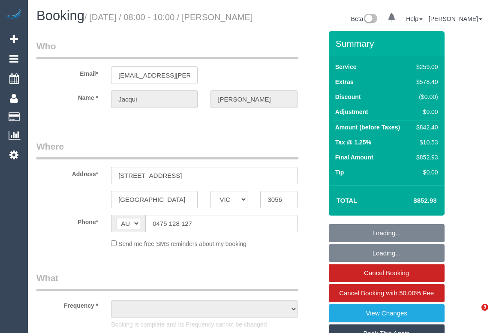
select select "VIC"
select select "object:537"
select select "string:stripe-pm_1SAiQG2GScqysDRVxhpdXMCo"
select select "number:28"
select select "number:14"
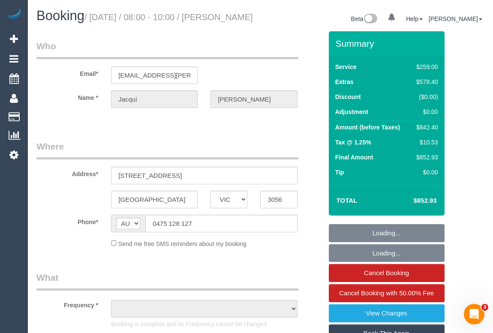
select select "number:19"
select select "number:36"
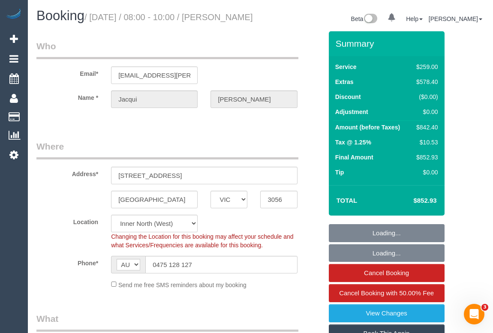
select select "object:747"
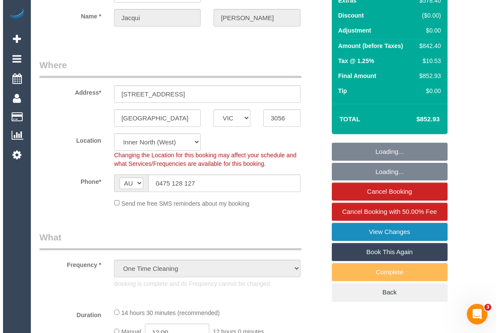
scroll to position [156, 0]
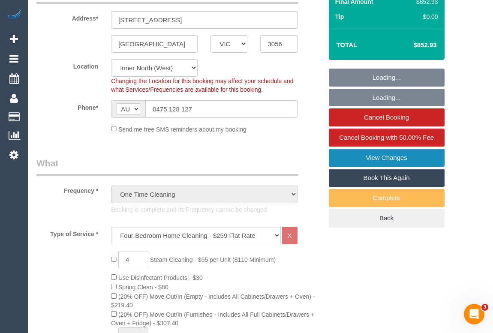
click at [381, 167] on link "View Changes" at bounding box center [387, 158] width 116 height 18
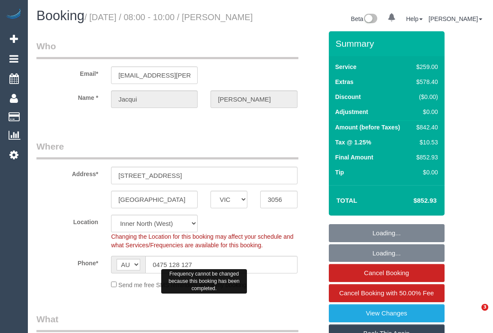
select select "VIC"
select select "string:stripe-pm_1SAiQG2GScqysDRVxhpdXMCo"
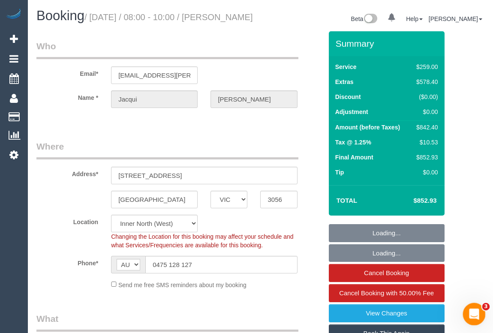
select select "object:1664"
select select "number:28"
select select "number:14"
select select "number:19"
select select "number:36"
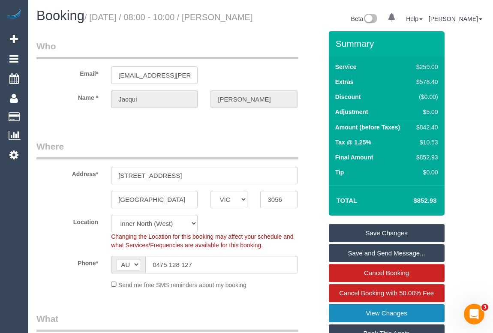
click at [351, 322] on link "View Changes" at bounding box center [387, 314] width 116 height 18
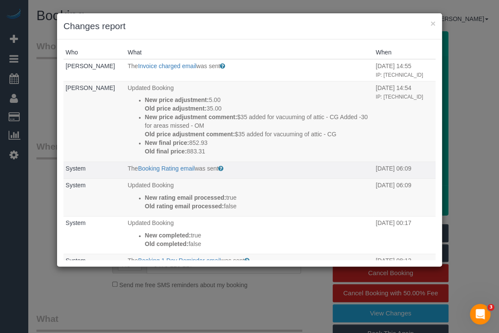
click at [162, 173] on p "The Booking Rating email was sent" at bounding box center [250, 168] width 244 height 9
click at [165, 172] on link "Booking Rating email" at bounding box center [166, 168] width 57 height 7
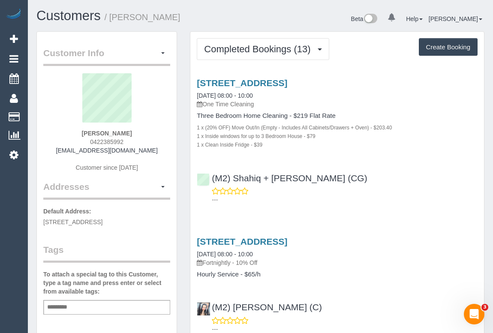
drag, startPoint x: 85, startPoint y: 138, endPoint x: 173, endPoint y: 137, distance: 88.4
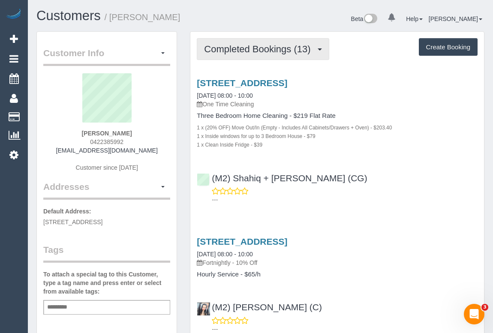
copy div "0422385992 [EMAIL_ADDRESS][DOMAIN_NAME] Customer since [DATE] Addresses"
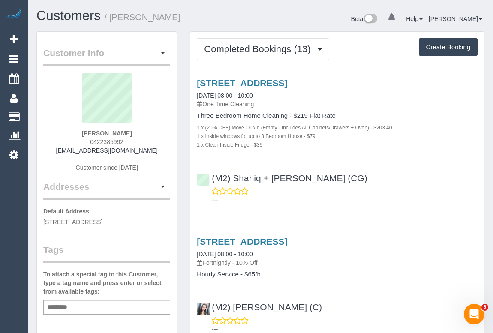
drag, startPoint x: 159, startPoint y: 127, endPoint x: 155, endPoint y: 132, distance: 6.4
click at [159, 128] on div "[PERSON_NAME] 0422385992 [EMAIL_ADDRESS][DOMAIN_NAME] Customer since [DATE]" at bounding box center [106, 126] width 127 height 107
drag, startPoint x: 127, startPoint y: 141, endPoint x: 86, endPoint y: 142, distance: 41.2
click at [86, 142] on div "[PERSON_NAME] 0422385992 [EMAIL_ADDRESS][DOMAIN_NAME] Customer since [DATE]" at bounding box center [106, 126] width 127 height 107
copy span "0422385992"
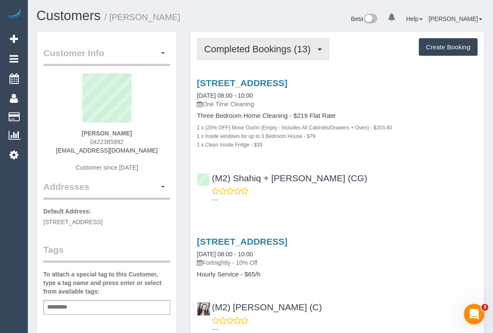
click at [256, 54] on button "Completed Bookings (13)" at bounding box center [263, 49] width 132 height 22
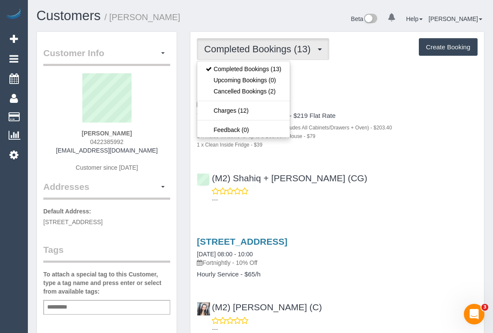
click at [458, 173] on div "(M2) Shahiq + [PERSON_NAME] (CG) ---" at bounding box center [338, 185] width 294 height 39
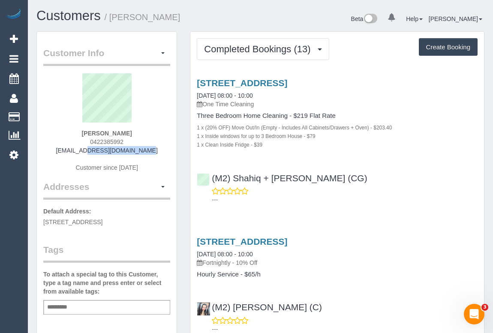
drag, startPoint x: 73, startPoint y: 149, endPoint x: 162, endPoint y: 151, distance: 89.7
click at [162, 151] on div "[PERSON_NAME] 0422385992 [EMAIL_ADDRESS][DOMAIN_NAME] Customer since [DATE]" at bounding box center [106, 126] width 127 height 107
copy link "[EMAIL_ADDRESS][DOMAIN_NAME]"
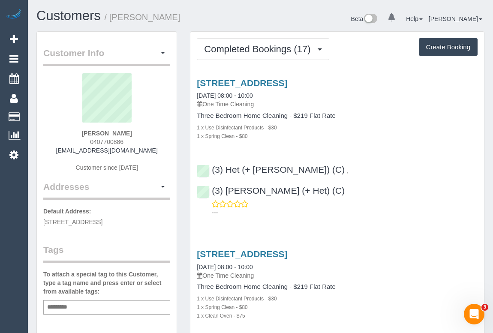
click at [393, 272] on p "One Time Cleaning" at bounding box center [337, 276] width 281 height 9
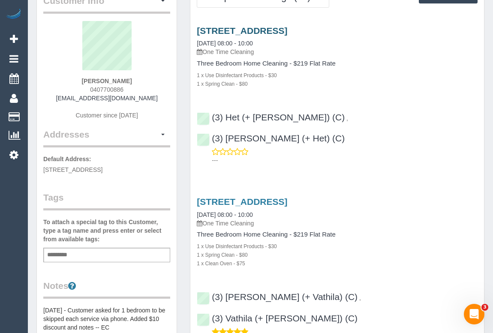
scroll to position [39, 0]
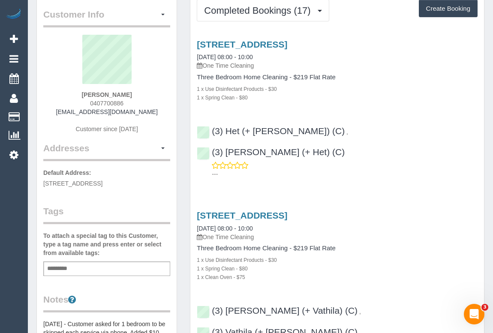
drag, startPoint x: 89, startPoint y: 102, endPoint x: 152, endPoint y: 103, distance: 63.1
click at [152, 103] on div "Michael Simonetti 0407700886 leadpipeonetti@gmail.com Customer since 2022" at bounding box center [106, 88] width 127 height 107
copy span "0407700886"
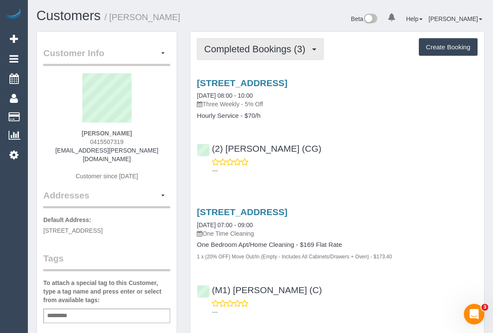
click at [267, 52] on span "Completed Bookings (3)" at bounding box center [257, 49] width 106 height 11
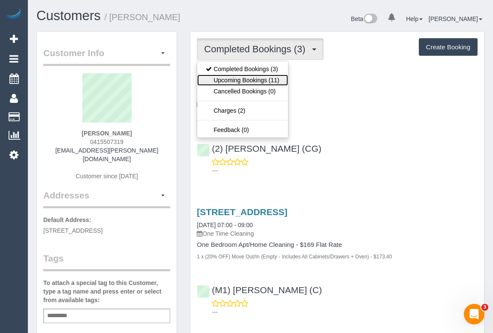
click at [253, 78] on link "Upcoming Bookings (11)" at bounding box center [242, 80] width 91 height 11
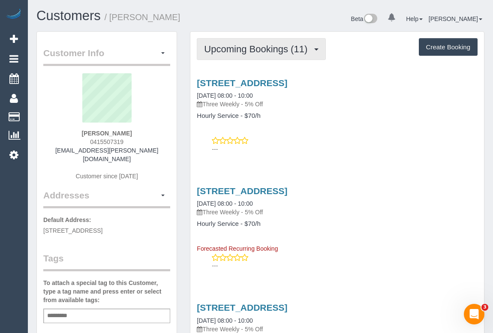
click at [245, 51] on span "Upcoming Bookings (11)" at bounding box center [258, 49] width 108 height 11
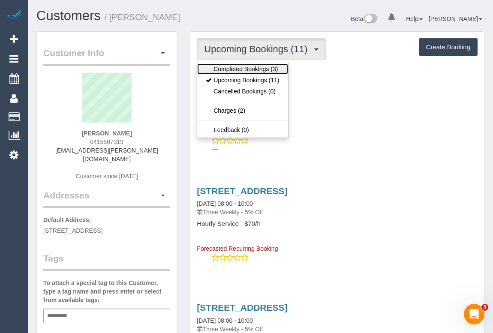
click at [242, 72] on link "Completed Bookings (3)" at bounding box center [242, 69] width 91 height 11
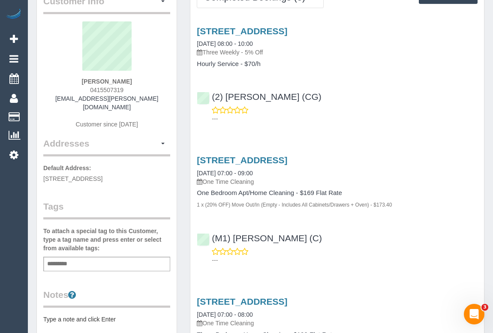
scroll to position [39, 0]
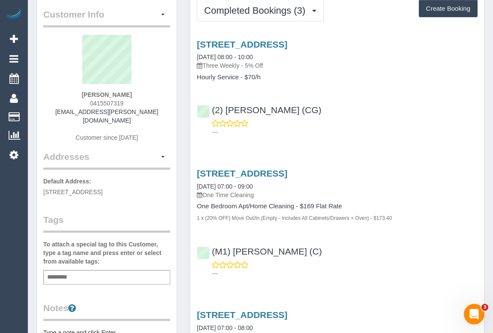
drag, startPoint x: 86, startPoint y: 101, endPoint x: 148, endPoint y: 103, distance: 62.3
click at [148, 103] on div "Melissa Macmahon 0415507319 macmahon.melissa@gmail.com Customer since 2023" at bounding box center [106, 93] width 127 height 116
copy span "0415507319"
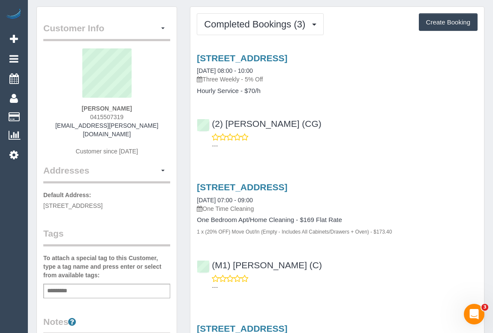
scroll to position [0, 0]
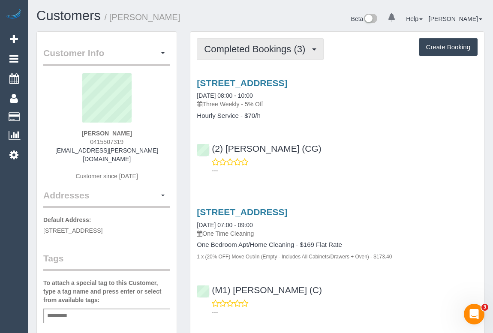
click at [246, 46] on span "Completed Bookings (3)" at bounding box center [257, 49] width 106 height 11
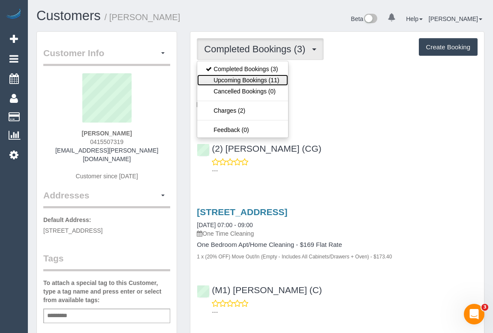
click at [236, 81] on link "Upcoming Bookings (11)" at bounding box center [242, 80] width 91 height 11
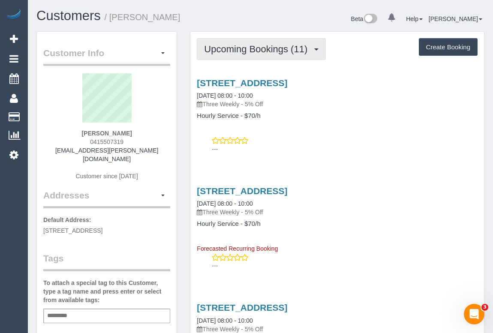
click at [272, 48] on span "Upcoming Bookings (11)" at bounding box center [258, 49] width 108 height 11
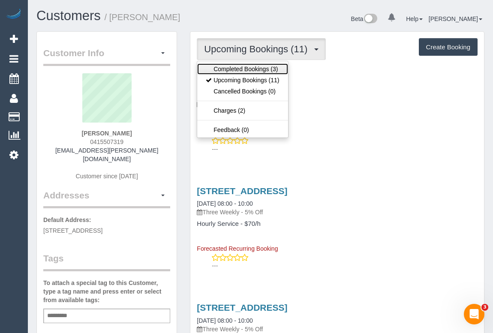
click at [255, 69] on link "Completed Bookings (3)" at bounding box center [242, 69] width 91 height 11
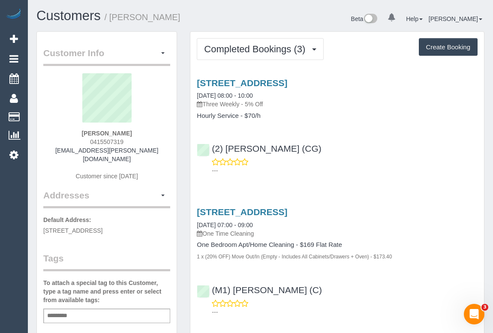
click at [430, 215] on h3 "103/6 Black Street, Brunswick, VIC 3056" at bounding box center [337, 212] width 281 height 10
click at [362, 144] on div "(2) Binoy Adheesha (CG) ---" at bounding box center [338, 155] width 294 height 39
drag, startPoint x: 84, startPoint y: 139, endPoint x: 142, endPoint y: 142, distance: 58.8
click at [142, 142] on div "Melissa Macmahon 0415507319 macmahon.melissa@gmail.com Customer since 2023" at bounding box center [106, 131] width 127 height 116
copy span "0415507319"
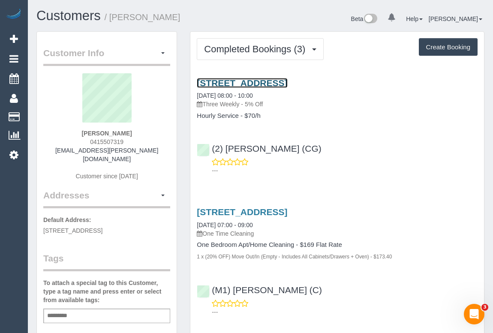
click at [266, 83] on link "1 Montague Street, Moonee Ponds, VIC 3039" at bounding box center [242, 83] width 91 height 10
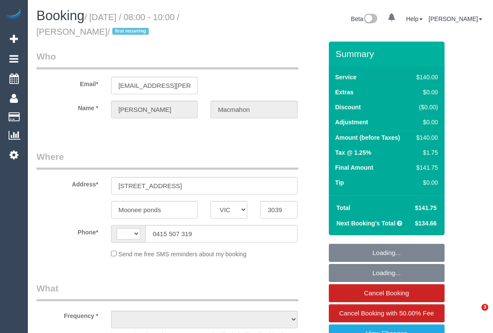
select select "VIC"
select select "string:AU"
select select "number:30"
select select "number:14"
select select "number:19"
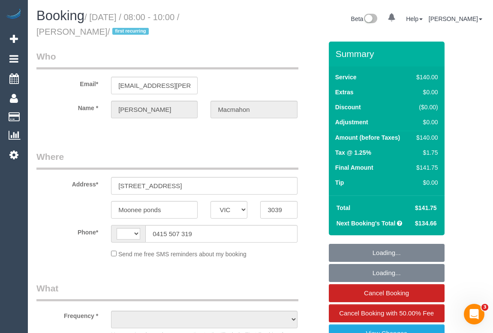
select select "number:24"
select select "number:34"
select select "number:12"
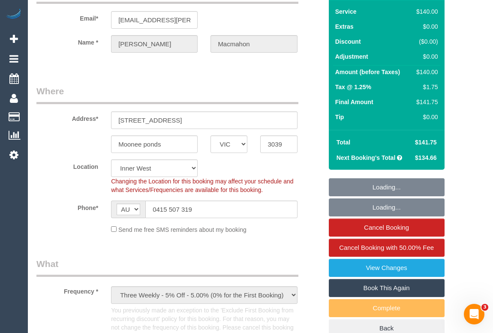
select select "object:1611"
select select "string:stripe-pm_1SCEqV2GScqysDRVCIts9Ggs"
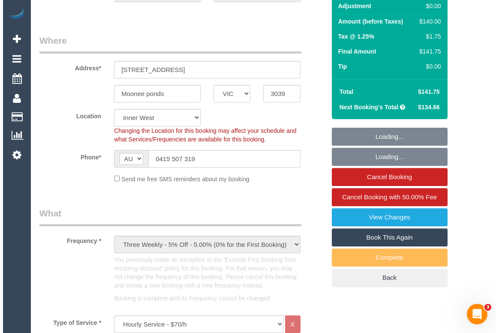
scroll to position [117, 0]
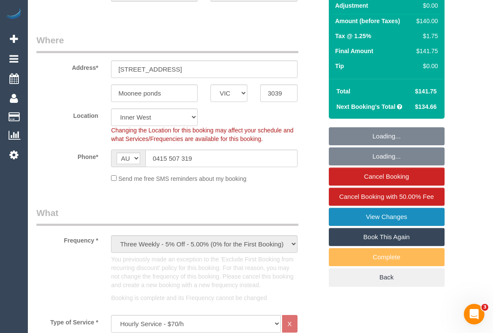
click at [390, 215] on link "View Changes" at bounding box center [387, 217] width 116 height 18
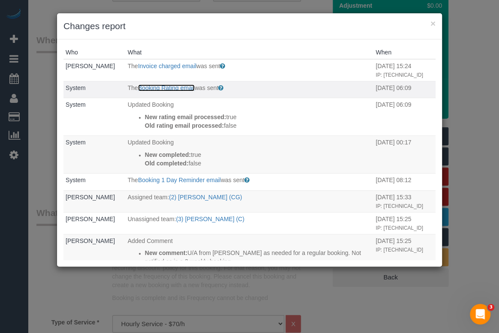
click at [162, 91] on link "Booking Rating email" at bounding box center [166, 88] width 57 height 7
click at [166, 91] on link "Booking Rating email" at bounding box center [166, 88] width 57 height 7
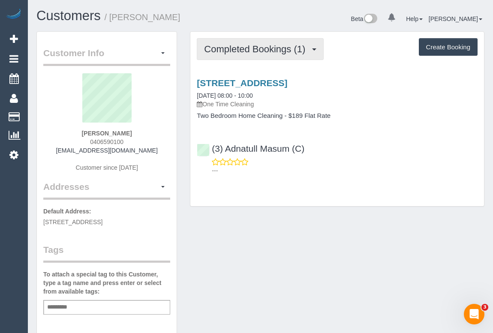
click at [275, 57] on button "Completed Bookings (1)" at bounding box center [260, 49] width 127 height 22
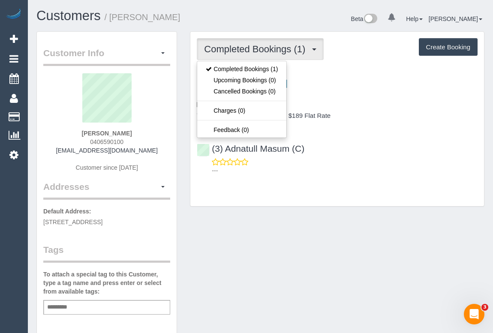
click at [363, 207] on div "Completed Bookings (1) Completed Bookings (1) Upcoming Bookings (0) Cancelled B…" at bounding box center [338, 123] width 308 height 184
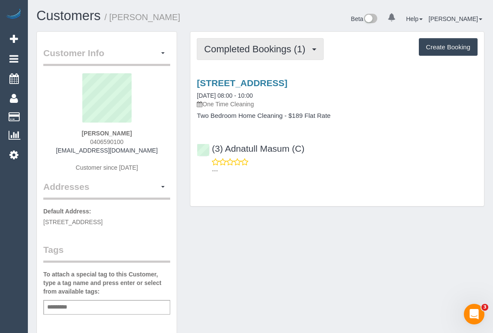
click at [260, 50] on span "Completed Bookings (1)" at bounding box center [257, 49] width 106 height 11
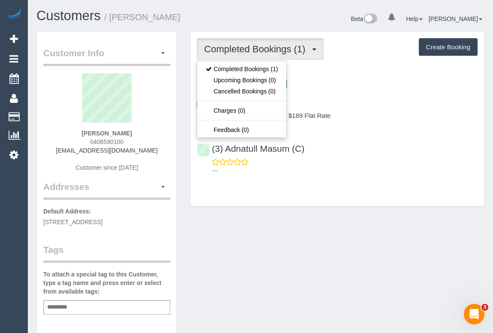
click at [371, 260] on div "Customer Info Edit Contact Info Send Message Email Preferences Special Sales Ta…" at bounding box center [260, 318] width 461 height 575
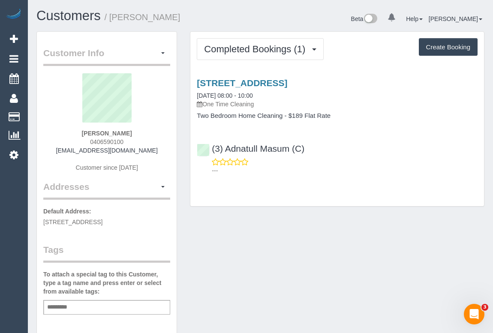
click at [302, 259] on div "Customer Info Edit Contact Info Send Message Email Preferences Special Sales Ta…" at bounding box center [260, 318] width 461 height 575
click at [297, 261] on div "Customer Info Edit Contact Info Send Message Email Preferences Special Sales Ta…" at bounding box center [260, 318] width 461 height 575
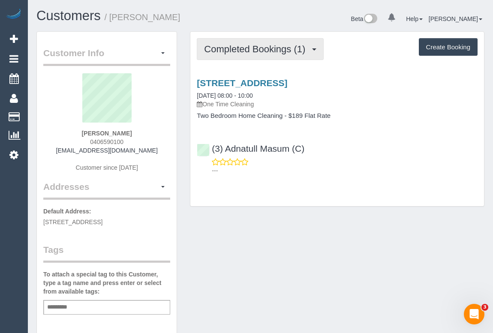
click at [264, 47] on span "Completed Bookings (1)" at bounding box center [257, 49] width 106 height 11
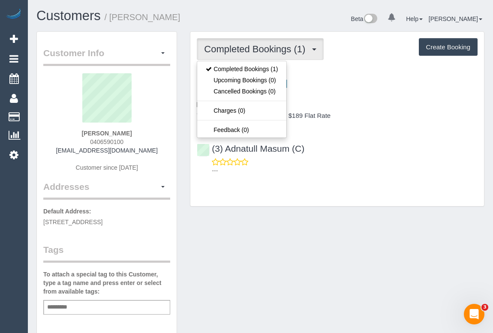
click at [342, 234] on div "Customer Info Edit Contact Info Send Message Email Preferences Special Sales Ta…" at bounding box center [260, 318] width 461 height 575
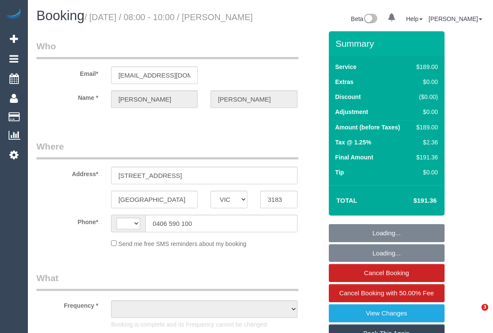
select select "VIC"
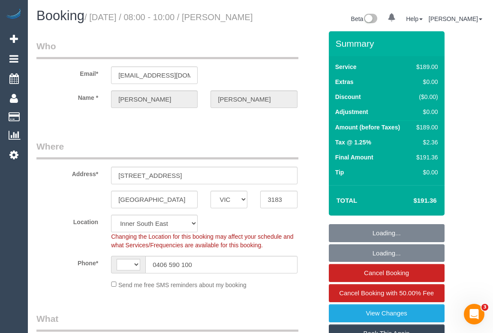
select select "string:AU"
select select "object:781"
select select "string:stripe-pm_1SCJRD2GScqysDRVApC4SaLu"
select select "number:28"
select select "number:14"
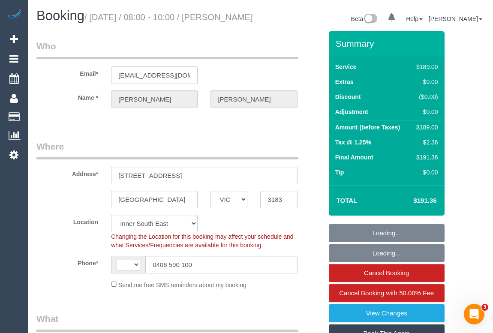
select select "number:19"
select select "number:12"
select select "object:1405"
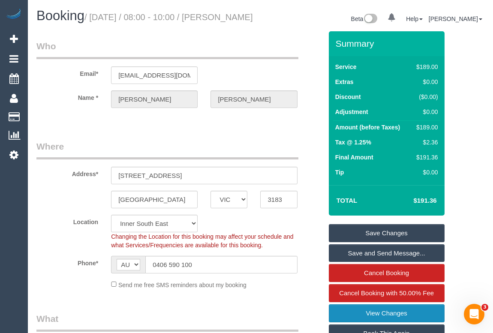
click at [378, 323] on link "View Changes" at bounding box center [387, 314] width 116 height 18
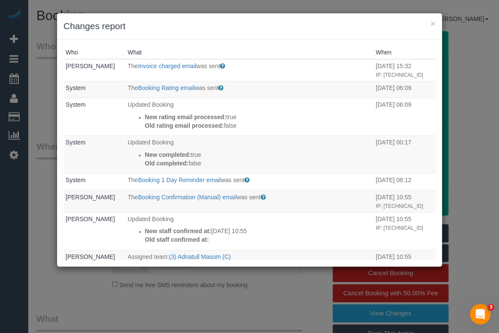
click at [226, 33] on div "× Changes report" at bounding box center [249, 26] width 385 height 26
click at [168, 91] on link "Booking Rating email" at bounding box center [166, 88] width 57 height 7
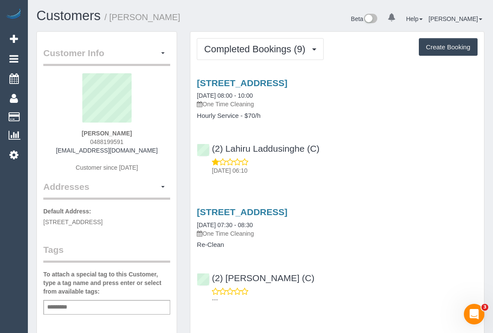
scroll to position [39, 0]
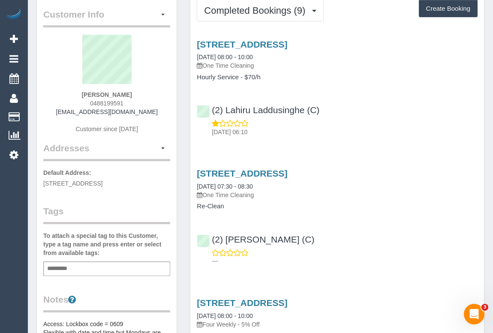
click at [68, 265] on input "text" at bounding box center [59, 268] width 29 height 11
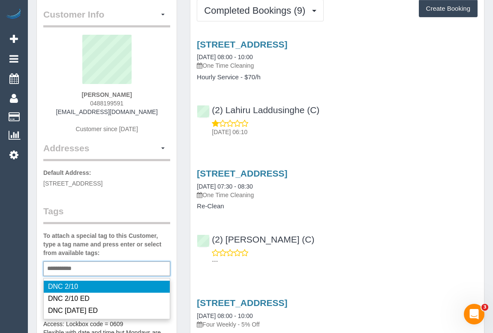
type input "**********"
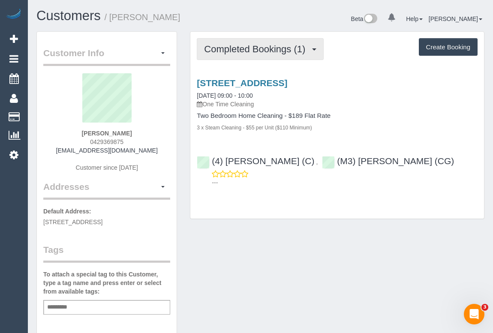
drag, startPoint x: 270, startPoint y: 48, endPoint x: 266, endPoint y: 56, distance: 8.5
click at [270, 48] on span "Completed Bookings (1)" at bounding box center [257, 49] width 106 height 11
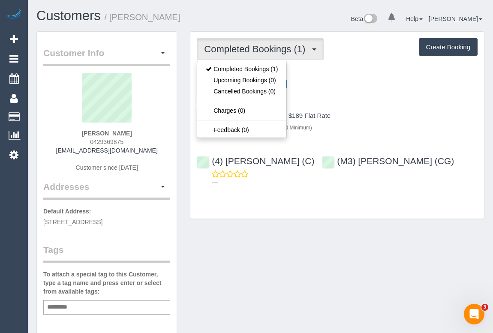
click at [398, 141] on div "[STREET_ADDRESS] [DATE] 09:00 - 10:00 One Time Cleaning Two Bedroom Home Cleani…" at bounding box center [338, 131] width 294 height 120
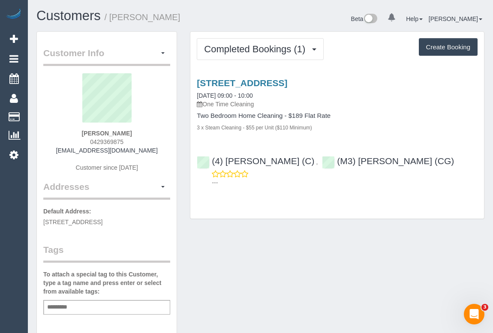
click at [267, 270] on div "Customer Info Edit Contact Info Send Message Email Preferences Special Sales Ta…" at bounding box center [260, 318] width 461 height 575
click at [244, 252] on div "Customer Info Edit Contact Info Send Message Email Preferences Special Sales Ta…" at bounding box center [260, 318] width 461 height 575
click at [240, 251] on div "Customer Info Edit Contact Info Send Message Email Preferences Special Sales Ta…" at bounding box center [260, 318] width 461 height 575
drag, startPoint x: 289, startPoint y: 249, endPoint x: 287, endPoint y: 261, distance: 12.1
click at [290, 249] on div "Customer Info Edit Contact Info Send Message Email Preferences Special Sales Ta…" at bounding box center [260, 318] width 461 height 575
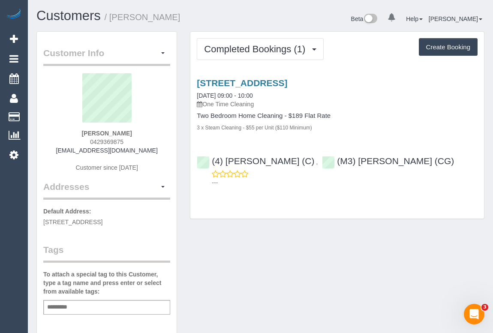
drag, startPoint x: 124, startPoint y: 151, endPoint x: 154, endPoint y: 151, distance: 30.5
click at [154, 151] on div "[PERSON_NAME] 0429369875 [EMAIL_ADDRESS][DOMAIN_NAME] Customer since [DATE]" at bounding box center [106, 126] width 127 height 107
copy link "[EMAIL_ADDRESS][DOMAIN_NAME]"
drag, startPoint x: 82, startPoint y: 132, endPoint x: 142, endPoint y: 130, distance: 59.2
click at [142, 130] on div "[PERSON_NAME] 0429369875 [EMAIL_ADDRESS][DOMAIN_NAME] Customer since [DATE]" at bounding box center [106, 126] width 127 height 107
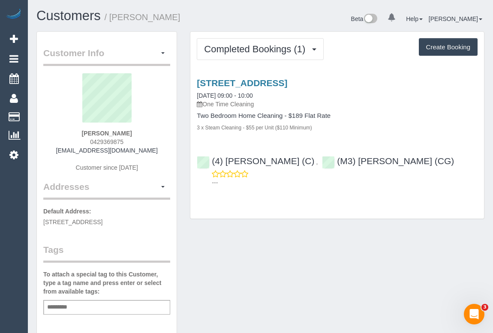
copy strong "[PERSON_NAME]"
drag, startPoint x: 90, startPoint y: 139, endPoint x: 136, endPoint y: 140, distance: 45.5
click at [136, 140] on div "[PERSON_NAME] 0429369875 [EMAIL_ADDRESS][DOMAIN_NAME] Customer since [DATE]" at bounding box center [106, 126] width 127 height 107
copy span "0429369875"
click at [314, 260] on div "Customer Info Edit Contact Info Send Message Email Preferences Special Sales Ta…" at bounding box center [260, 318] width 461 height 575
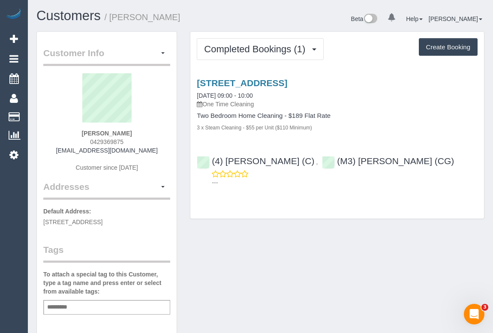
click at [249, 88] on div "[STREET_ADDRESS] [DATE] 09:00 - 10:00 One Time Cleaning" at bounding box center [337, 93] width 281 height 31
click at [257, 83] on link "[STREET_ADDRESS]" at bounding box center [242, 83] width 91 height 10
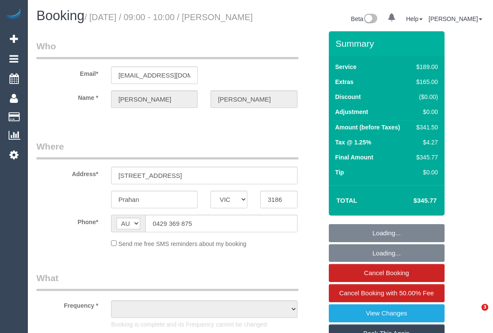
select select "VIC"
select select "object:541"
select select "string:stripe-pm_1SCT4Z2GScqysDRV4QJiqt49"
select select "number:28"
select select "number:17"
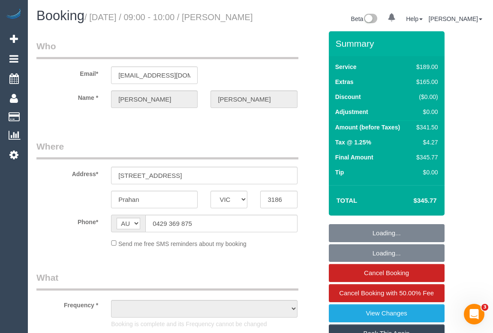
select select "number:19"
select select "number:23"
select select "number:34"
select select "number:13"
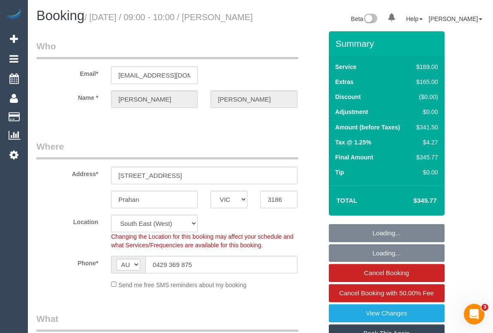
select select "object:874"
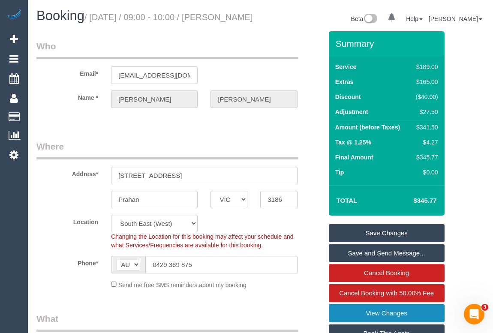
click at [394, 320] on link "View Changes" at bounding box center [387, 314] width 116 height 18
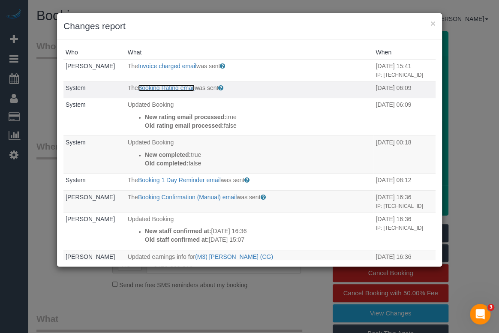
click at [177, 91] on link "Booking Rating email" at bounding box center [166, 88] width 57 height 7
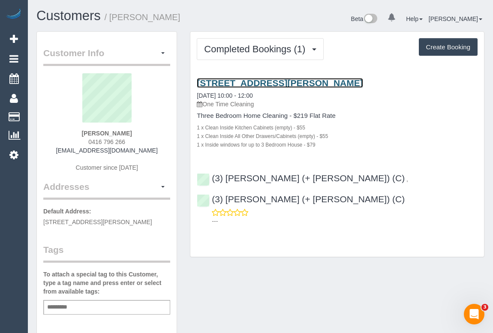
click at [284, 79] on link "[STREET_ADDRESS][PERSON_NAME]" at bounding box center [280, 83] width 166 height 10
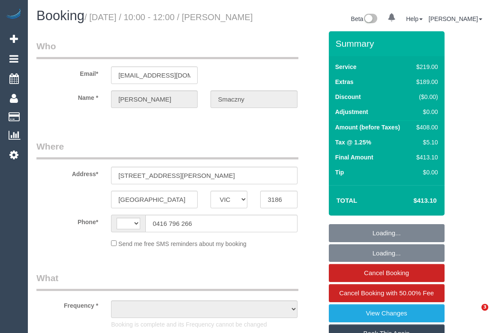
select select "VIC"
select select "string:stripe-pm_1SB0XP2GScqysDRVE8Jdp9VO"
select select "number:28"
select select "number:14"
select select "number:19"
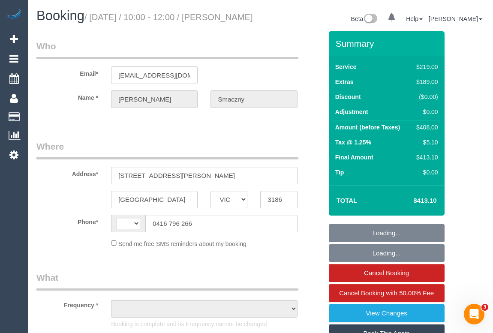
select select "number:25"
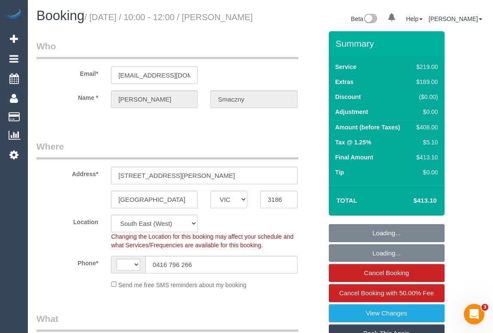
select select "string:AU"
select select "object:1292"
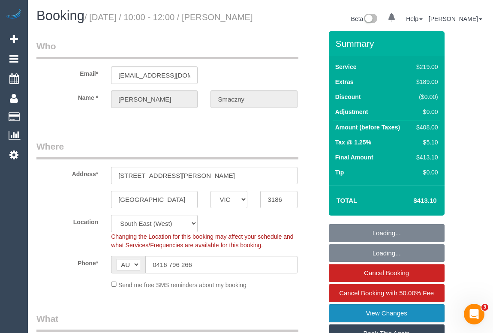
click at [386, 322] on link "View Changes" at bounding box center [387, 314] width 116 height 18
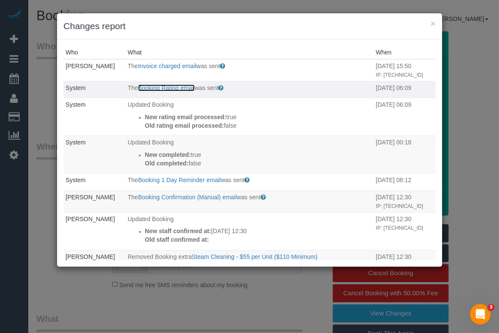
click at [180, 91] on link "Booking Rating email" at bounding box center [166, 88] width 57 height 7
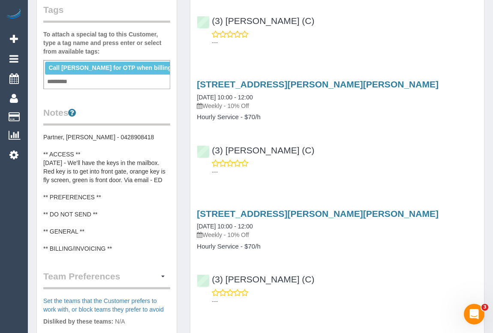
scroll to position [273, 0]
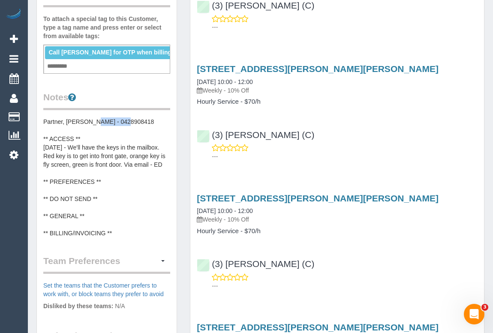
drag, startPoint x: 88, startPoint y: 110, endPoint x: 133, endPoint y: 112, distance: 45.6
click at [133, 118] on pre "Partner, [PERSON_NAME] - 0428908418 ** ACCESS ** [DATE] - We'll have the keys i…" at bounding box center [106, 178] width 127 height 120
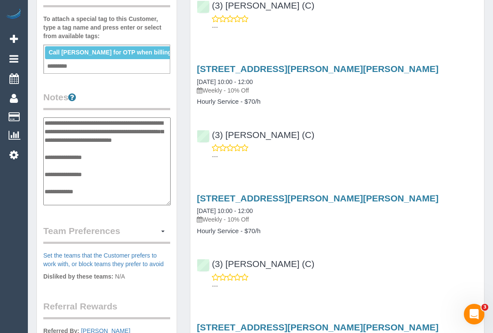
scroll to position [0, 0]
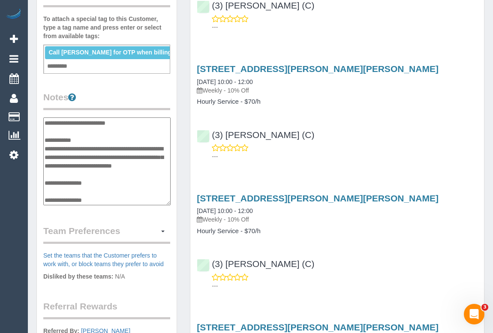
drag, startPoint x: 90, startPoint y: 112, endPoint x: 130, endPoint y: 115, distance: 40.8
click at [130, 118] on textarea "**********" at bounding box center [106, 162] width 127 height 88
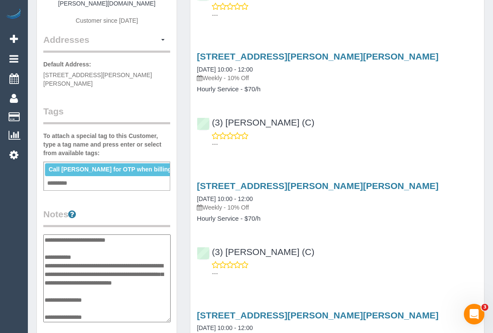
click at [130, 238] on textarea "**********" at bounding box center [106, 279] width 127 height 88
drag, startPoint x: 116, startPoint y: 230, endPoint x: 90, endPoint y: 229, distance: 25.7
click at [90, 235] on textarea "**********" at bounding box center [106, 279] width 127 height 88
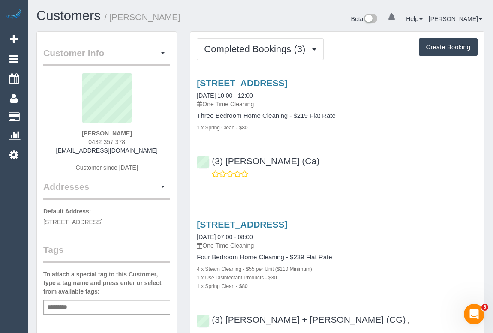
drag, startPoint x: 81, startPoint y: 142, endPoint x: 146, endPoint y: 144, distance: 64.8
click at [146, 144] on div "[PERSON_NAME] 0432 357 378 [EMAIL_ADDRESS][DOMAIN_NAME] Customer since [DATE]" at bounding box center [106, 126] width 127 height 107
copy span "0432 357 378"
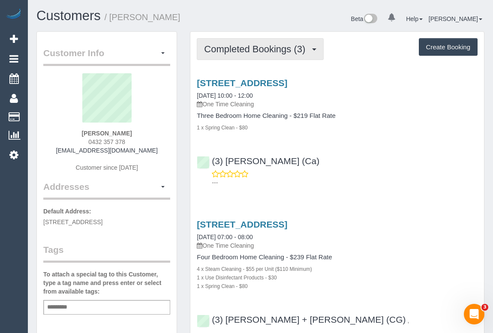
click at [257, 44] on span "Completed Bookings (3)" at bounding box center [257, 49] width 106 height 11
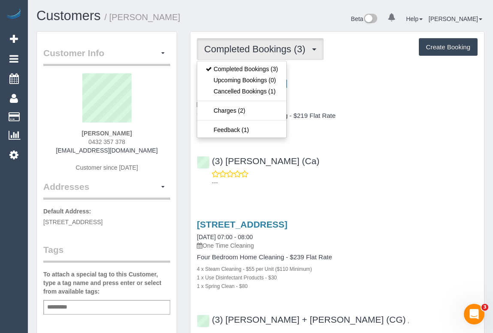
click at [335, 152] on div "(3) [PERSON_NAME] (Ca) ---" at bounding box center [338, 168] width 294 height 39
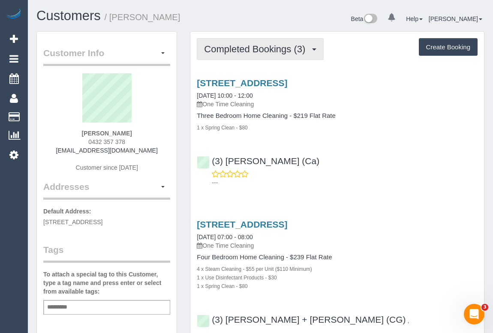
click at [245, 45] on span "Completed Bookings (3)" at bounding box center [257, 49] width 106 height 11
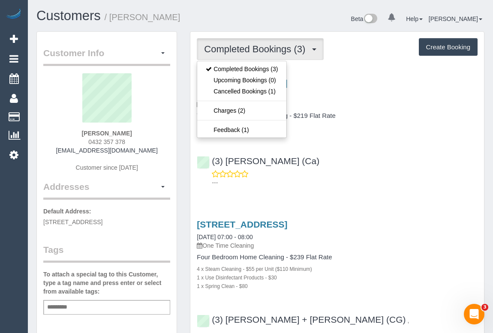
click at [387, 140] on div "[STREET_ADDRESS] [DATE] 10:00 - 12:00 One Time Cleaning Three Bedroom Home Clea…" at bounding box center [338, 131] width 294 height 120
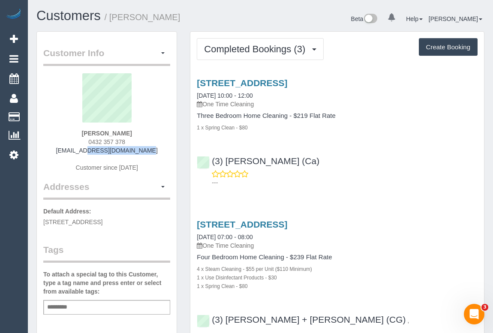
drag, startPoint x: 76, startPoint y: 152, endPoint x: 156, endPoint y: 153, distance: 79.4
click at [156, 153] on div "[PERSON_NAME] 0432 357 378 [EMAIL_ADDRESS][DOMAIN_NAME] Customer since [DATE]" at bounding box center [106, 126] width 127 height 107
copy link "[EMAIL_ADDRESS][DOMAIN_NAME]"
click at [365, 175] on div "---" at bounding box center [337, 178] width 281 height 17
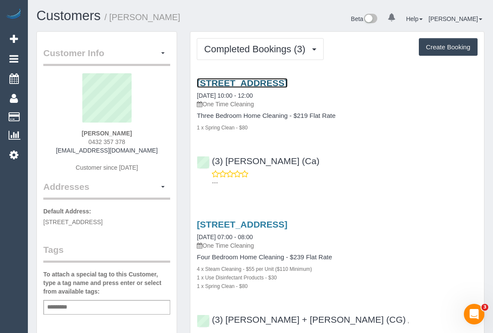
click at [278, 87] on link "[STREET_ADDRESS]" at bounding box center [242, 83] width 91 height 10
click at [262, 82] on link "[STREET_ADDRESS]" at bounding box center [242, 83] width 91 height 10
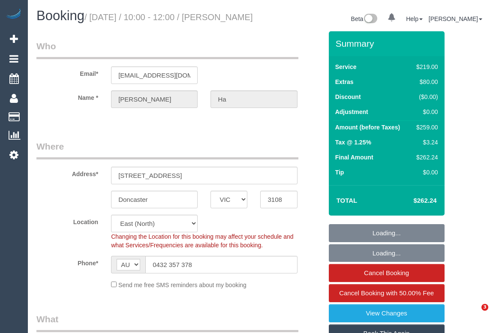
select select "VIC"
select select "object:659"
select select "string:stripe-pm_1Q5qjE2GScqysDRVaVp8JWYh"
select select "number:27"
select select "number:14"
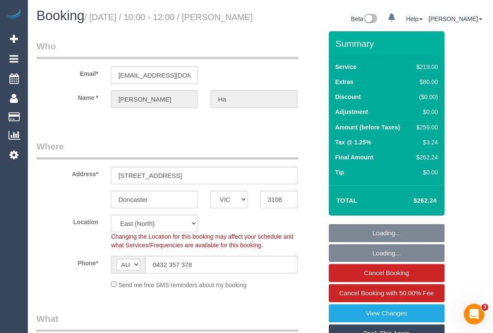
select select "number:19"
select select "number:24"
select select "number:26"
select select "object:1042"
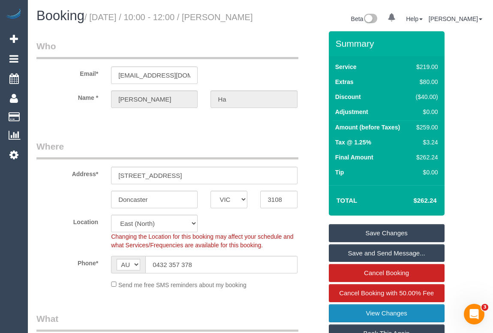
click at [381, 315] on link "View Changes" at bounding box center [387, 314] width 116 height 18
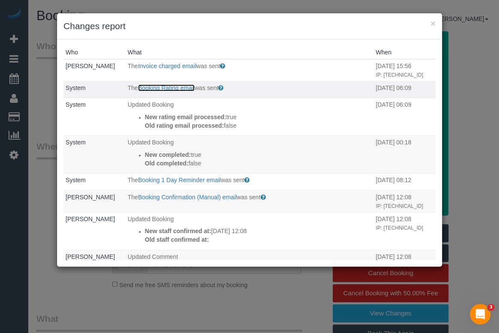
click at [163, 91] on link "Booking Rating email" at bounding box center [166, 88] width 57 height 7
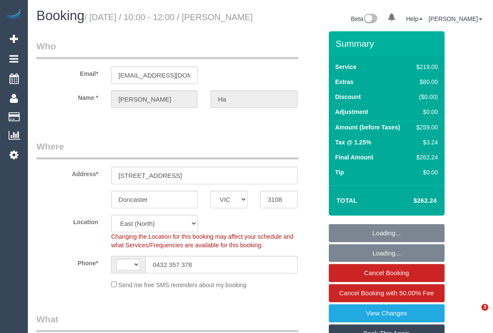
select select "VIC"
select select "string:stripe-pm_1Q5qjE2GScqysDRVaVp8JWYh"
select select "number:27"
select select "number:14"
select select "number:19"
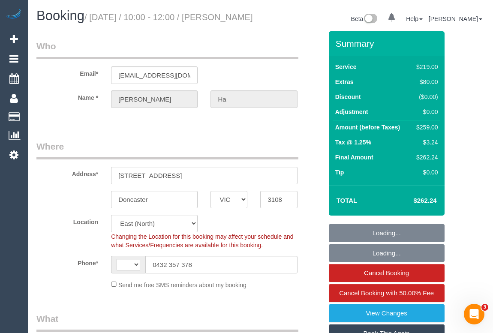
select select "number:24"
select select "number:26"
select select "string:AU"
select select "object:1188"
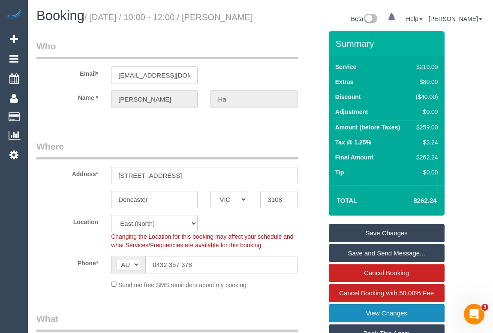
click at [378, 309] on link "View Changes" at bounding box center [387, 314] width 116 height 18
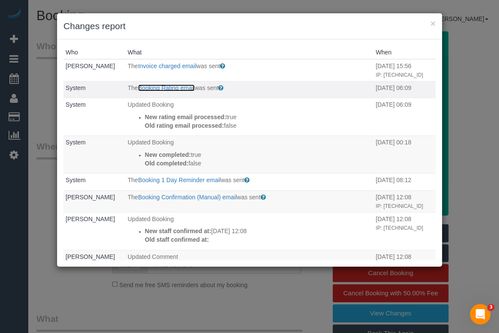
click at [170, 91] on link "Booking Rating email" at bounding box center [166, 88] width 57 height 7
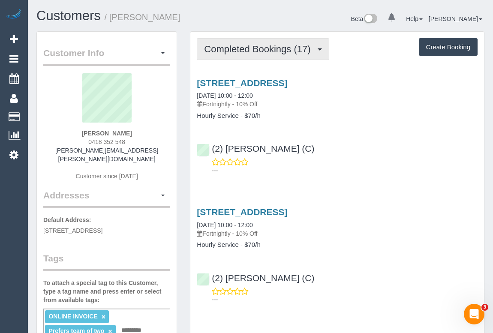
click at [243, 53] on button "Completed Bookings (17)" at bounding box center [263, 49] width 132 height 22
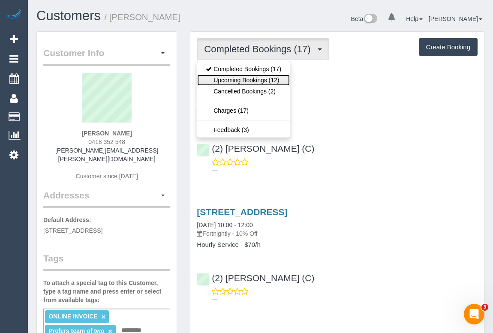
click at [249, 82] on link "Upcoming Bookings (12)" at bounding box center [243, 80] width 93 height 11
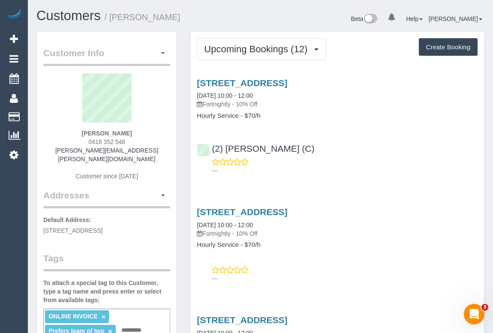
drag, startPoint x: 388, startPoint y: 137, endPoint x: 386, endPoint y: 133, distance: 5.2
click at [388, 137] on div "(2) Priyanshi Patel (C) ---" at bounding box center [338, 155] width 294 height 39
click at [451, 169] on p "---" at bounding box center [345, 170] width 266 height 9
click at [268, 210] on link "53 South Road, Brighton, VIC 3186" at bounding box center [242, 212] width 91 height 10
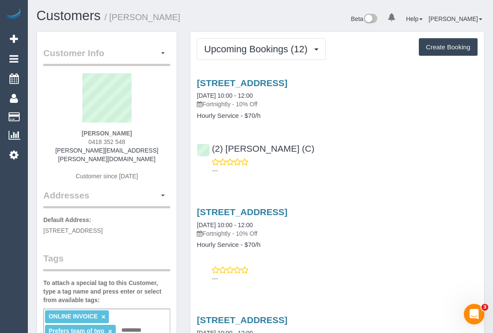
drag, startPoint x: 83, startPoint y: 133, endPoint x: 145, endPoint y: 135, distance: 62.3
click at [145, 135] on div "Tony Willems 0418 352 548 tony.willems@bigpond.com Customer since 2025" at bounding box center [106, 131] width 127 height 116
copy strong "Tony Willems"
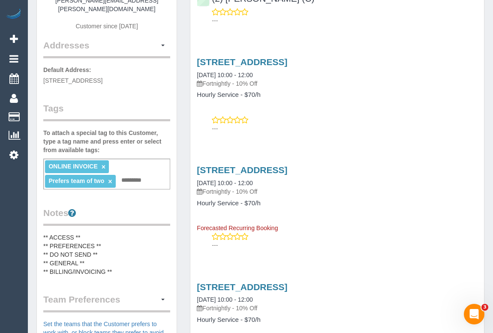
scroll to position [156, 0]
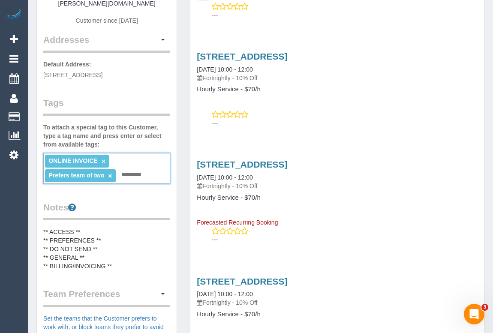
click at [132, 169] on input "text" at bounding box center [133, 174] width 29 height 11
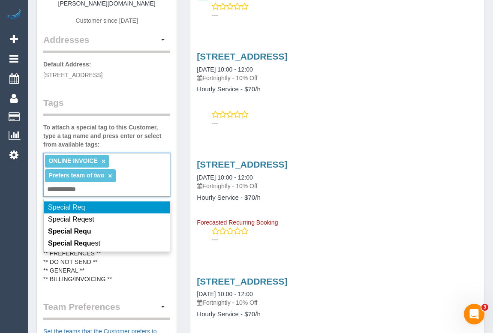
type input "**********"
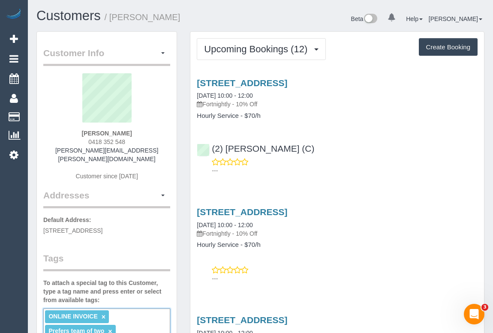
scroll to position [0, 0]
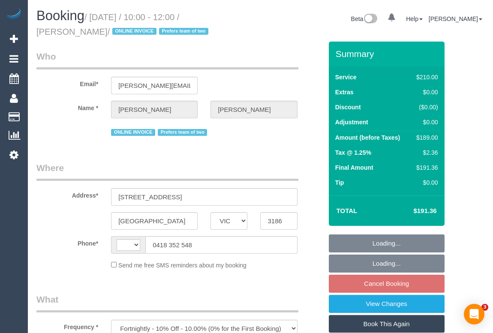
select select "VIC"
select select "string:AU"
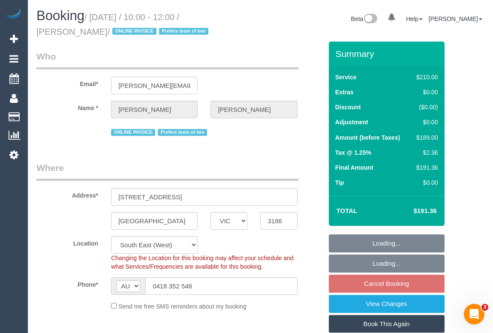
select select "object:563"
select select "string:stripe-pm_1QeXPw2GScqysDRVf9lwhELO"
select select "180"
select select "number:30"
select select "number:14"
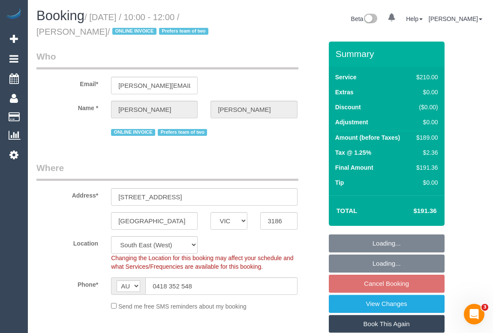
select select "number:19"
select select "number:25"
select select "number:35"
select select "number:11"
select select "spot3"
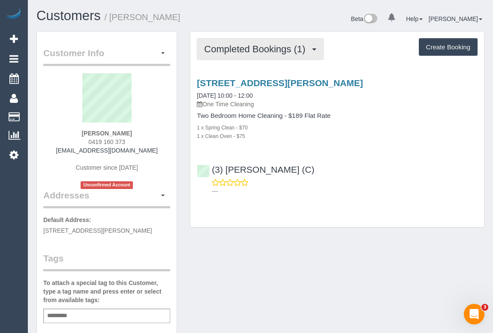
click at [266, 50] on span "Completed Bookings (1)" at bounding box center [257, 49] width 106 height 11
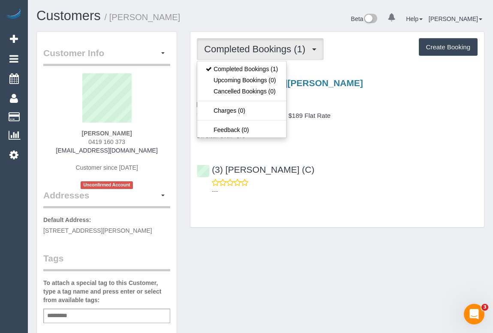
click at [394, 176] on div "(3) [PERSON_NAME] (C) ---" at bounding box center [338, 176] width 294 height 39
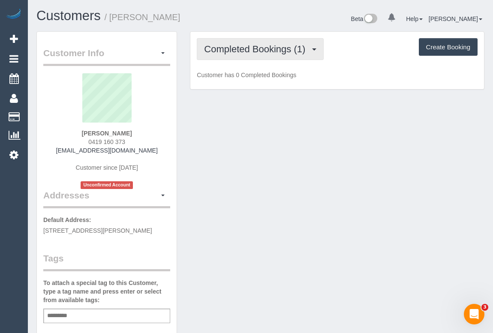
click at [265, 48] on span "Completed Bookings (1)" at bounding box center [257, 49] width 106 height 11
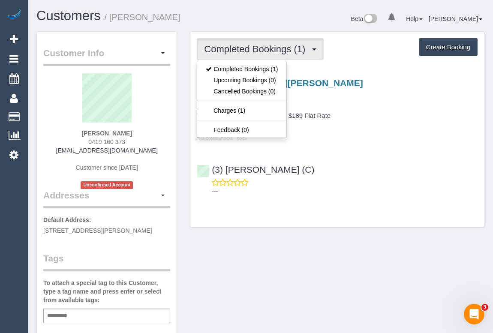
click at [403, 176] on div "(3) Nethaki Fernando (C) ---" at bounding box center [338, 176] width 294 height 39
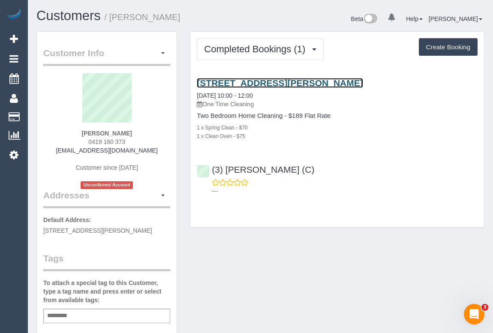
click at [308, 84] on link "1009/ 15 Clifton Street, Prahan, Prahan, VIC 3181" at bounding box center [280, 83] width 166 height 10
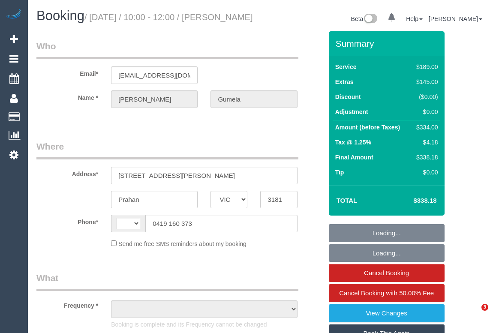
select select "VIC"
select select "object:311"
select select "string:stripe-pm_1SCY3H2GScqysDRVnGJWVkpI"
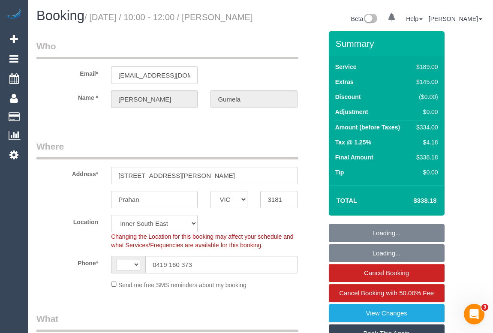
select select "object:661"
select select "string:AU"
select select "number:27"
select select "number:14"
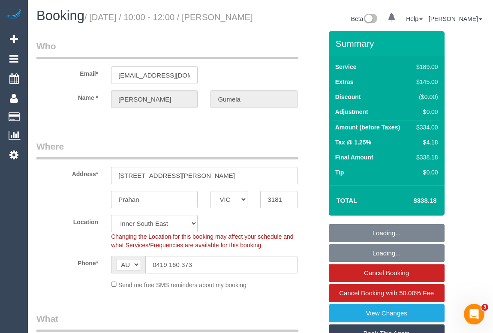
select select "number:19"
click at [296, 31] on div "Booking / October 02, 2025 / 10:00 - 12:00 / Helena Gumela Beta 0 Your Notifica…" at bounding box center [260, 20] width 461 height 23
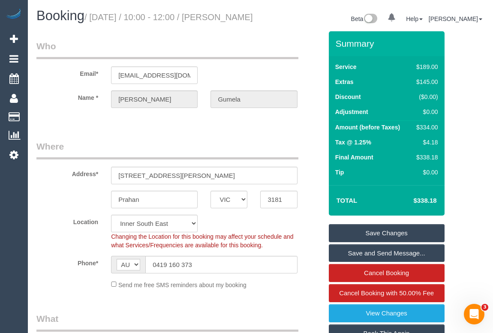
click at [285, 59] on legend "Who" at bounding box center [167, 49] width 262 height 19
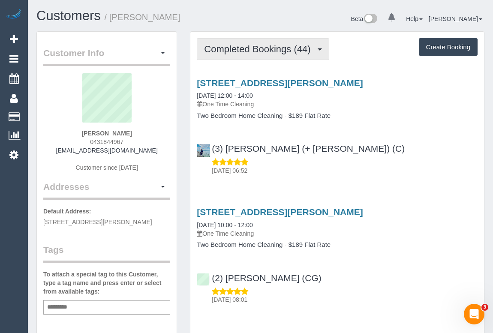
click at [242, 53] on span "Completed Bookings (44)" at bounding box center [259, 49] width 111 height 11
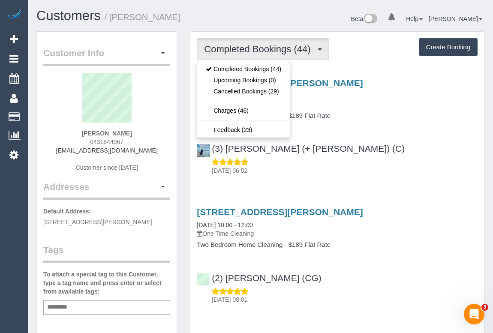
click at [360, 147] on div "(3) [PERSON_NAME] (+ [PERSON_NAME]) (C) [DATE] 06:52" at bounding box center [338, 155] width 294 height 39
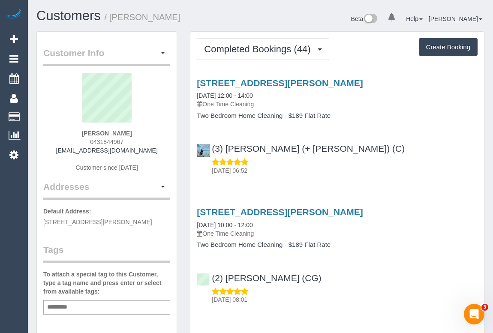
drag, startPoint x: 79, startPoint y: 137, endPoint x: 136, endPoint y: 141, distance: 57.6
click at [136, 141] on div "Elisa Bongetti 0431844967 elisabongetti@gmail.com Customer since 2020" at bounding box center [106, 126] width 127 height 107
copy span "0431844967"
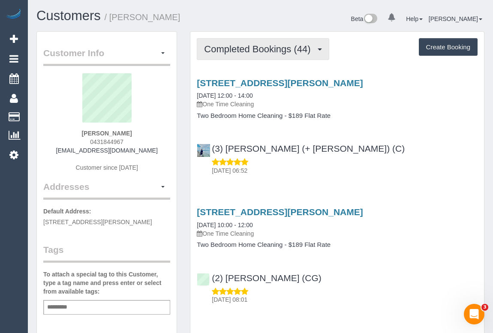
click at [290, 48] on span "Completed Bookings (44)" at bounding box center [259, 49] width 111 height 11
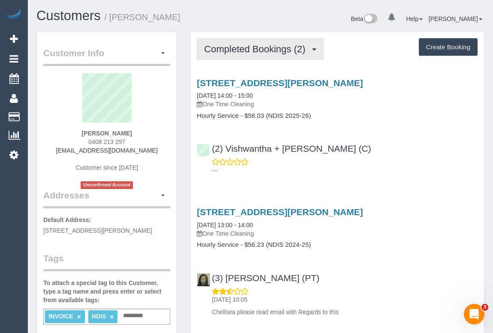
click at [247, 46] on span "Completed Bookings (2)" at bounding box center [257, 49] width 106 height 11
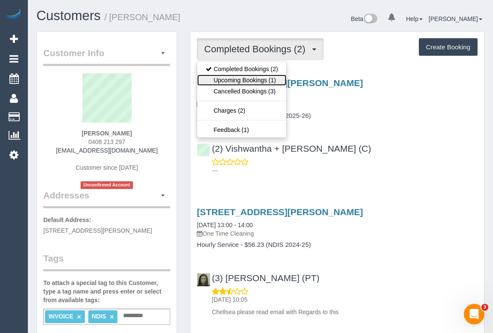
click at [251, 80] on link "Upcoming Bookings (1)" at bounding box center [241, 80] width 89 height 11
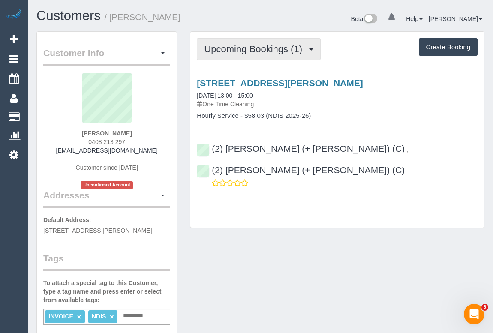
click at [257, 53] on span "Upcoming Bookings (1)" at bounding box center [255, 49] width 103 height 11
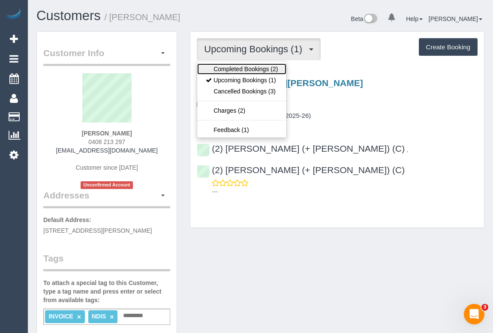
click at [263, 70] on link "Completed Bookings (2)" at bounding box center [241, 69] width 89 height 11
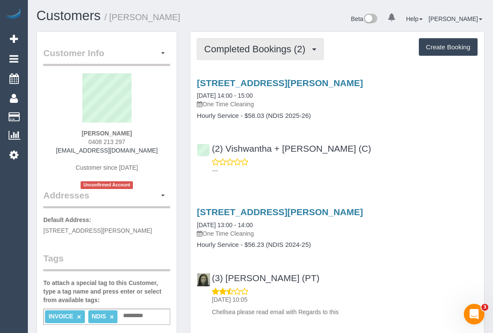
click at [262, 55] on button "Completed Bookings (2)" at bounding box center [260, 49] width 127 height 22
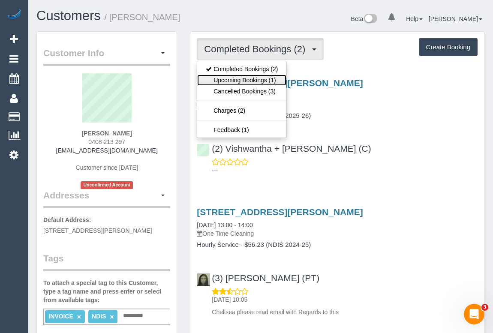
click at [246, 79] on link "Upcoming Bookings (1)" at bounding box center [241, 80] width 89 height 11
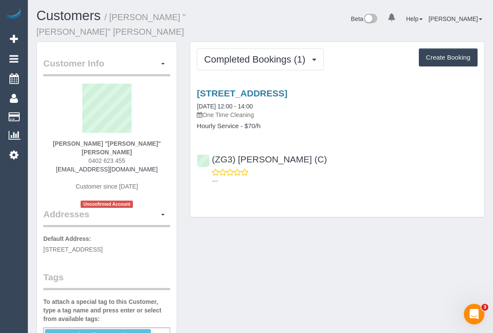
drag, startPoint x: 302, startPoint y: 152, endPoint x: 238, endPoint y: 145, distance: 64.8
click at [238, 147] on div "(ZG3) [PERSON_NAME] (C) ---" at bounding box center [338, 166] width 294 height 39
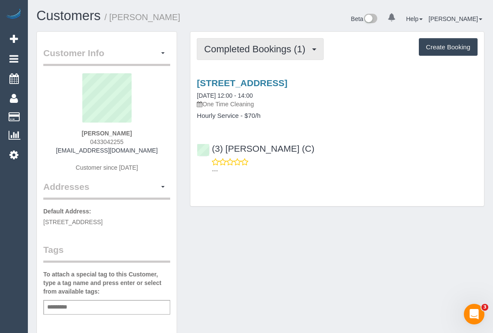
click at [261, 54] on button "Completed Bookings (1)" at bounding box center [260, 49] width 127 height 22
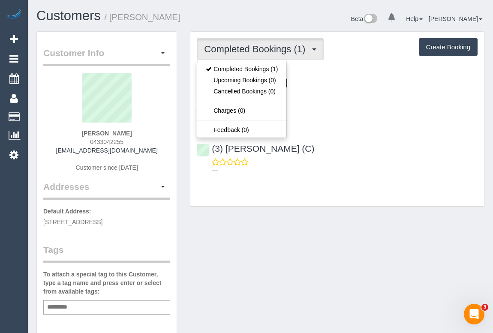
click at [287, 86] on link "15 Tintern Avenue, 1, Toorak, VIC 3142" at bounding box center [242, 83] width 91 height 10
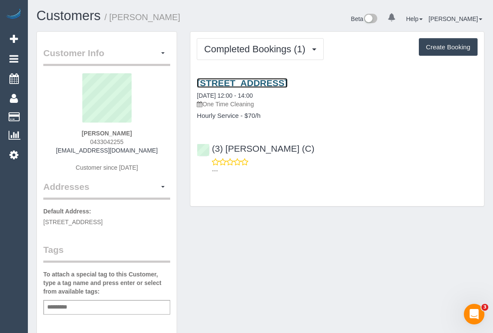
click at [271, 82] on link "15 Tintern Avenue, 1, Toorak, VIC 3142" at bounding box center [242, 83] width 91 height 10
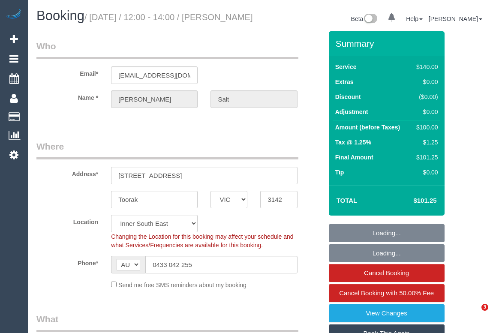
select select "VIC"
select select "number:28"
select select "number:14"
select select "number:19"
select select "number:25"
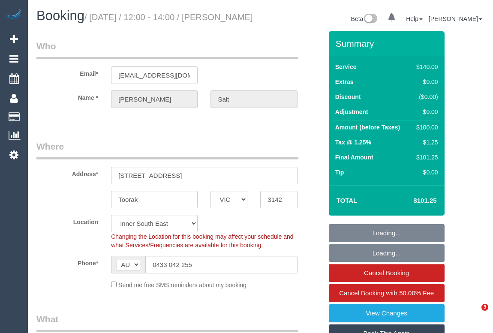
select select "number:35"
select select "number:12"
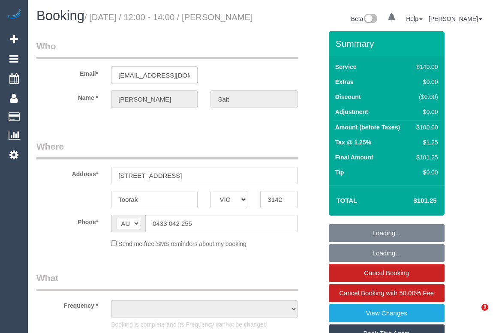
select select "VIC"
select select "object:537"
select select "string:stripe-pm_1SCVtb2GScqysDRVjx1aerCA"
select select "number:28"
select select "number:14"
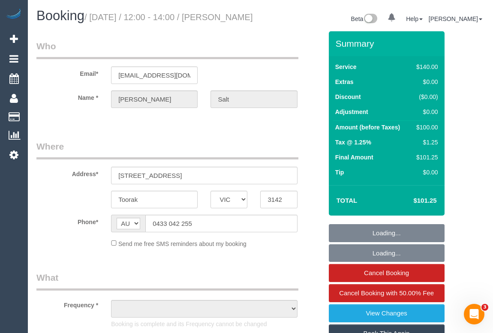
select select "number:19"
select select "number:25"
select select "number:35"
select select "number:12"
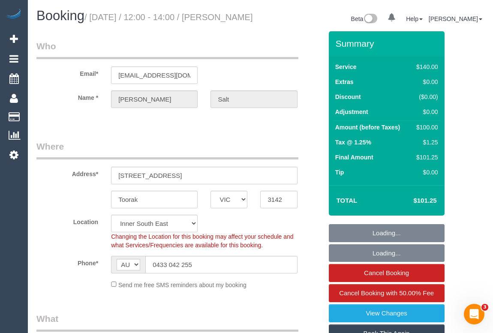
select select "object:854"
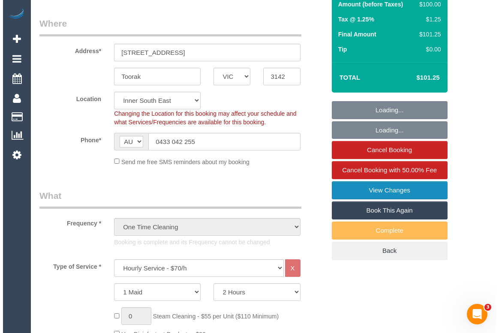
scroll to position [117, 0]
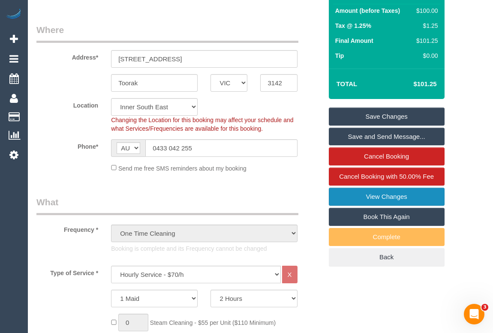
drag, startPoint x: 366, startPoint y: 206, endPoint x: 175, endPoint y: 125, distance: 207.3
click at [366, 206] on link "View Changes" at bounding box center [387, 197] width 116 height 18
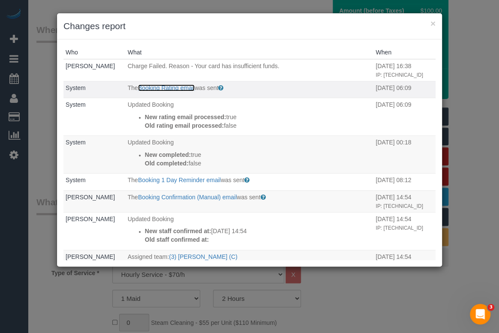
click at [170, 91] on link "Booking Rating email" at bounding box center [166, 88] width 57 height 7
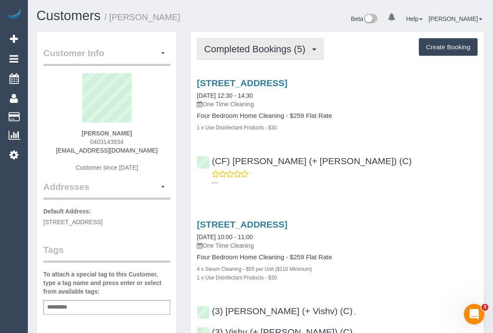
click at [249, 51] on span "Completed Bookings (5)" at bounding box center [257, 49] width 106 height 11
click at [282, 50] on span "Completed Bookings (5)" at bounding box center [257, 49] width 106 height 11
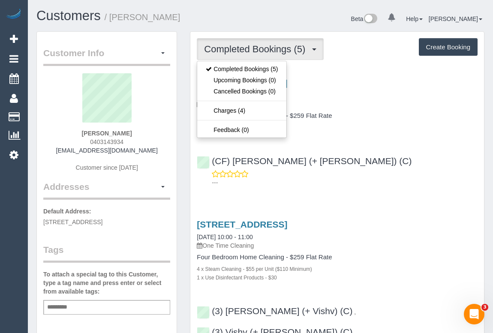
click at [394, 147] on div "[STREET_ADDRESS] [DATE] 12:30 - 14:30 One Time Cleaning Four Bedroom Home Clean…" at bounding box center [338, 131] width 294 height 120
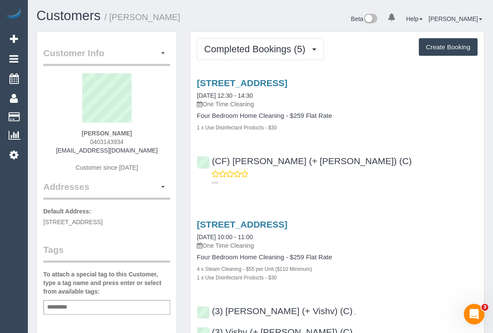
drag, startPoint x: 61, startPoint y: 151, endPoint x: 162, endPoint y: 150, distance: 101.3
click at [162, 150] on div "[PERSON_NAME] 0403143934 [EMAIL_ADDRESS][DOMAIN_NAME] Customer since [DATE]" at bounding box center [106, 126] width 127 height 107
copy link "[EMAIL_ADDRESS][DOMAIN_NAME]"
drag, startPoint x: 87, startPoint y: 133, endPoint x: 125, endPoint y: 133, distance: 38.2
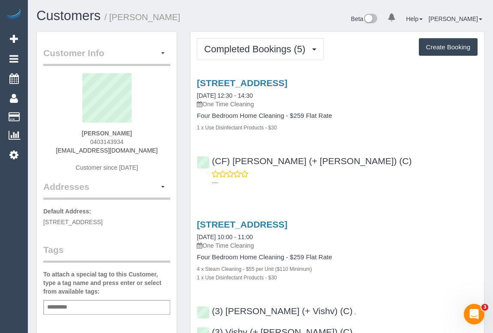
click at [125, 133] on div "[PERSON_NAME] 0403143934 [EMAIL_ADDRESS][DOMAIN_NAME] Customer since [DATE]" at bounding box center [106, 126] width 127 height 107
copy strong "[PERSON_NAME]"
drag, startPoint x: 89, startPoint y: 140, endPoint x: 157, endPoint y: 139, distance: 67.4
click at [157, 139] on div "[PERSON_NAME] 0403143934 [EMAIL_ADDRESS][DOMAIN_NAME] Customer since [DATE]" at bounding box center [106, 126] width 127 height 107
copy span "0403143934"
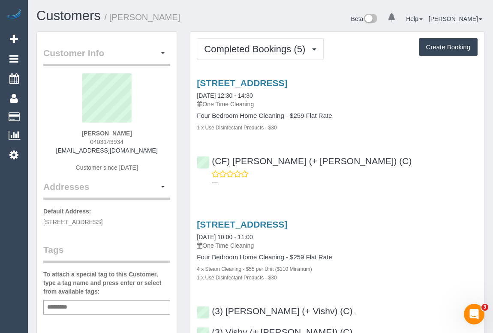
click at [251, 81] on link "78 Chomley Street, Prahran, VIC 3181" at bounding box center [242, 83] width 91 height 10
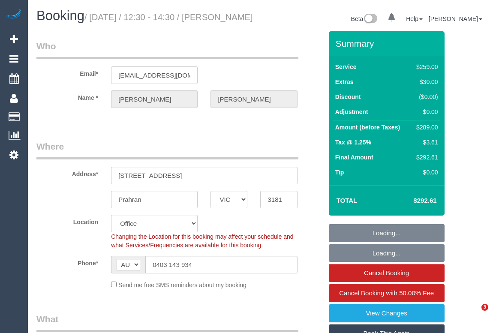
select select "VIC"
select select "string:stripe-pm_1QMJDs2GScqysDRVAhbmGPMv"
select select "number:27"
select select "number:14"
select select "number:19"
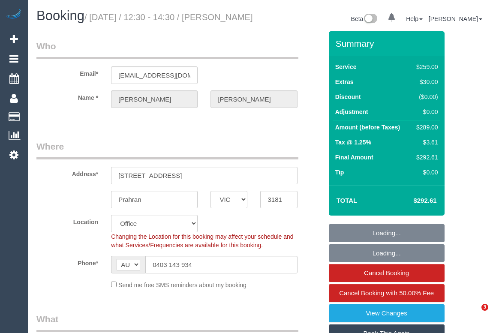
select select "number:25"
select select "number:13"
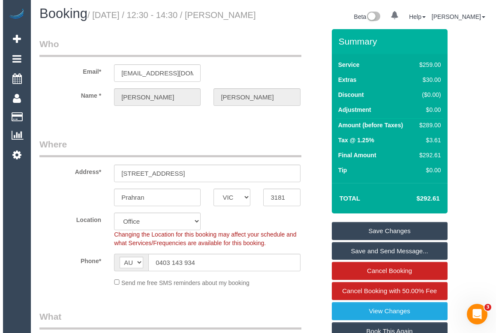
scroll to position [156, 0]
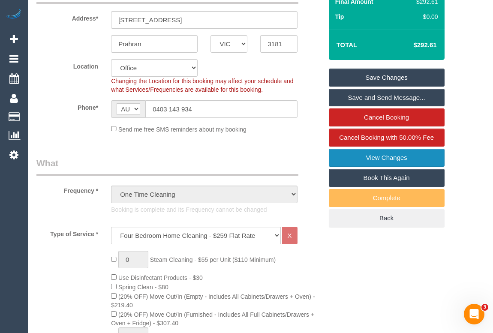
click at [392, 165] on link "View Changes" at bounding box center [387, 158] width 116 height 18
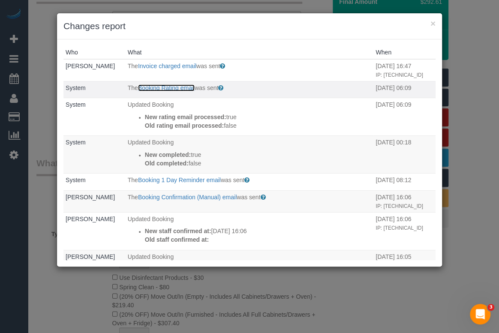
click at [175, 91] on link "Booking Rating email" at bounding box center [166, 88] width 57 height 7
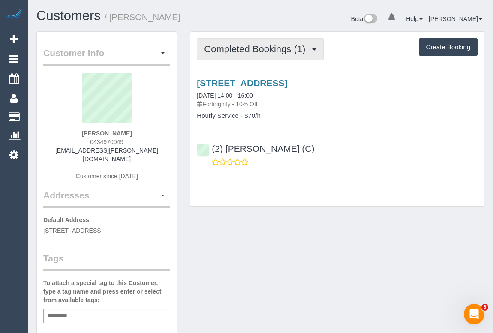
drag, startPoint x: 245, startPoint y: 42, endPoint x: 243, endPoint y: 48, distance: 6.0
click at [245, 42] on button "Completed Bookings (1)" at bounding box center [260, 49] width 127 height 22
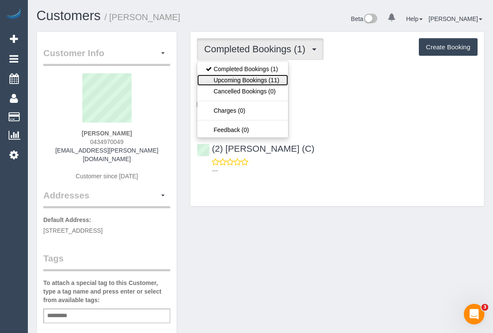
click at [238, 79] on link "Upcoming Bookings (11)" at bounding box center [242, 80] width 91 height 11
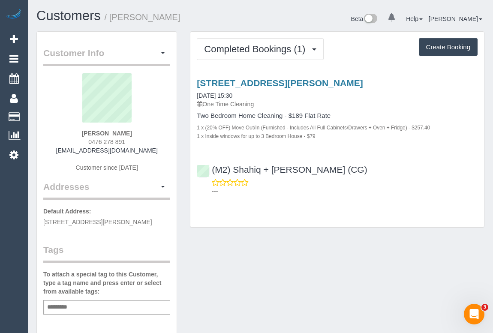
drag, startPoint x: 287, startPoint y: 220, endPoint x: 274, endPoint y: 199, distance: 25.1
click at [287, 220] on div "Completed Bookings (1) Completed Bookings (1) Upcoming Bookings (0) Cancelled B…" at bounding box center [338, 130] width 294 height 196
drag, startPoint x: 86, startPoint y: 142, endPoint x: 147, endPoint y: 142, distance: 61.4
click at [147, 142] on div "[PERSON_NAME] 0476 278 891 [EMAIL_ADDRESS][DOMAIN_NAME] Customer since [DATE]" at bounding box center [106, 126] width 127 height 107
copy span "0476 278 891"
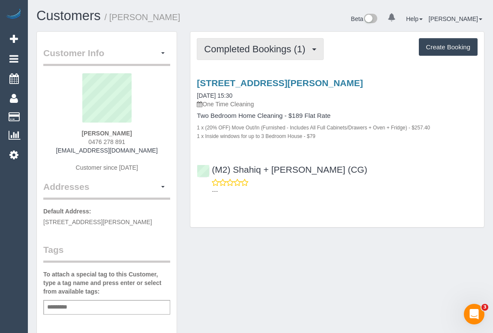
click at [270, 48] on span "Completed Bookings (1)" at bounding box center [257, 49] width 106 height 11
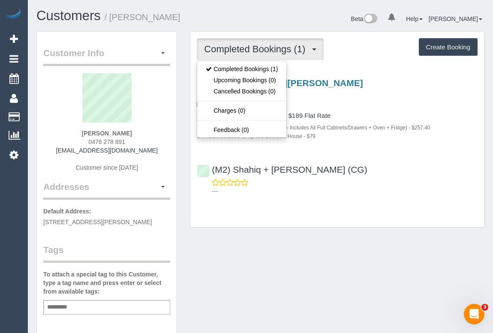
click at [82, 140] on div "[PERSON_NAME] 0476 278 891 [EMAIL_ADDRESS][DOMAIN_NAME] Customer since [DATE]" at bounding box center [106, 126] width 127 height 107
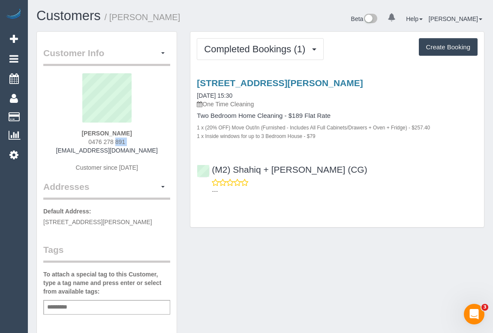
drag, startPoint x: 82, startPoint y: 140, endPoint x: 156, endPoint y: 140, distance: 73.8
click at [156, 140] on div "[PERSON_NAME] 0476 278 891 [EMAIL_ADDRESS][DOMAIN_NAME] Customer since [DATE]" at bounding box center [106, 126] width 127 height 107
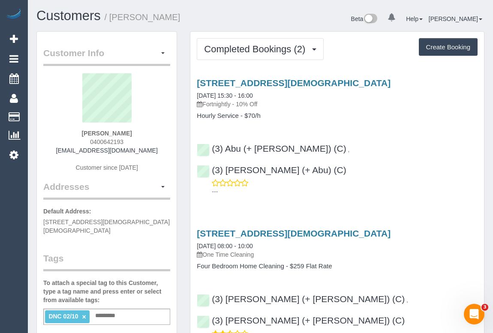
drag, startPoint x: 92, startPoint y: 142, endPoint x: 156, endPoint y: 143, distance: 64.4
click at [156, 143] on div "[PERSON_NAME] 0400642193 [EMAIL_ADDRESS][DOMAIN_NAME] Customer since [DATE]" at bounding box center [106, 126] width 127 height 107
copy span "0400642193"
click at [163, 52] on span "button" at bounding box center [162, 53] width 3 height 2
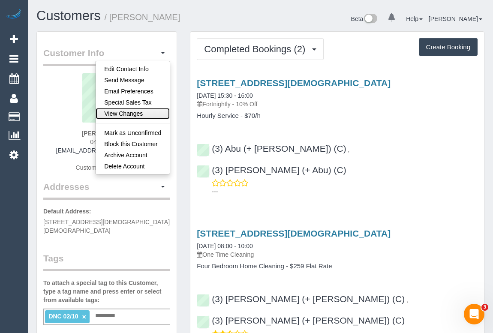
click at [131, 114] on link "View Changes" at bounding box center [133, 113] width 74 height 11
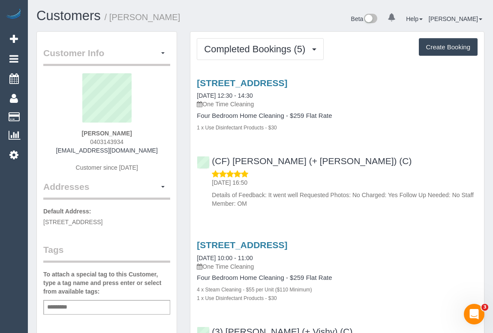
drag, startPoint x: 85, startPoint y: 132, endPoint x: 155, endPoint y: 133, distance: 70.8
click at [155, 133] on div "[PERSON_NAME] 0403143934 [EMAIL_ADDRESS][DOMAIN_NAME] Customer since [DATE]" at bounding box center [106, 126] width 127 height 107
copy strong "[PERSON_NAME]"
